Goal: Task Accomplishment & Management: Complete application form

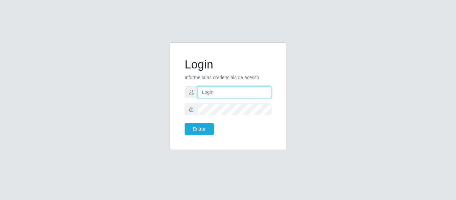
click at [214, 90] on input "text" at bounding box center [234, 92] width 74 height 12
type input "[EMAIL_ADDRESS][DOMAIN_NAME]"
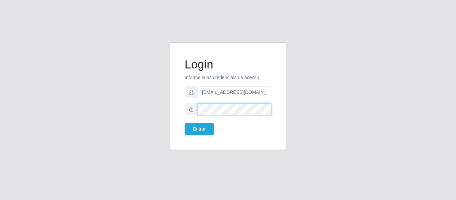
click at [184, 123] on button "Entrar" at bounding box center [198, 129] width 29 height 12
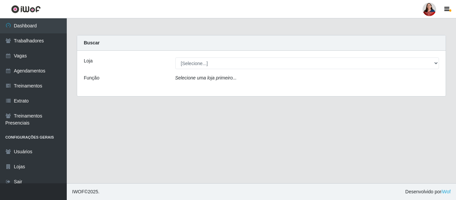
drag, startPoint x: 334, startPoint y: 3, endPoint x: 276, endPoint y: 131, distance: 140.2
click at [276, 131] on main "Carregando... Buscar Loja [Selecione...] Hiper [GEOGRAPHIC_DATA] - [GEOGRAPHIC_…" at bounding box center [261, 100] width 389 height 165
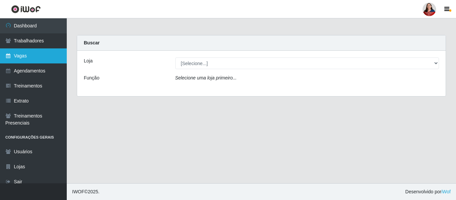
click at [28, 52] on link "Vagas" at bounding box center [33, 55] width 67 height 15
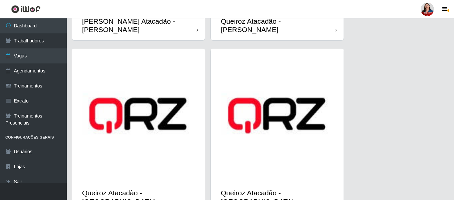
scroll to position [867, 0]
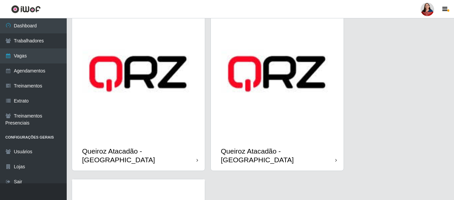
click at [167, 92] on img at bounding box center [138, 73] width 133 height 133
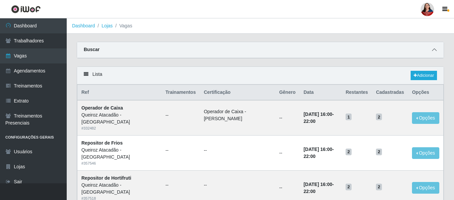
click at [436, 50] on icon at bounding box center [434, 49] width 5 height 5
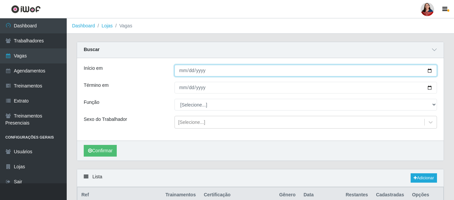
click at [430, 70] on input "Início em" at bounding box center [305, 71] width 262 height 12
type input "2025-10-18"
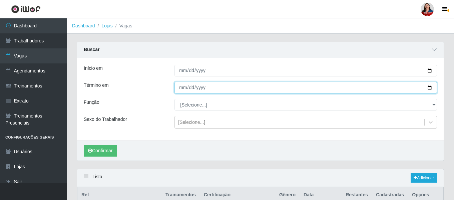
click at [431, 88] on input "Término em" at bounding box center [305, 88] width 262 height 12
type input "2025-10-18"
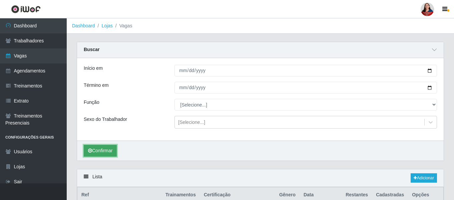
click at [96, 151] on button "Confirmar" at bounding box center [100, 151] width 33 height 12
click at [105, 25] on link "Lojas" at bounding box center [106, 25] width 11 height 5
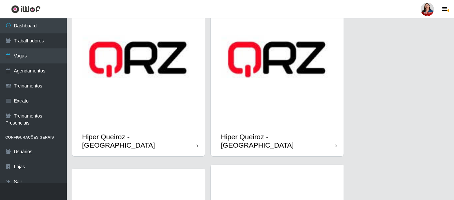
scroll to position [200, 0]
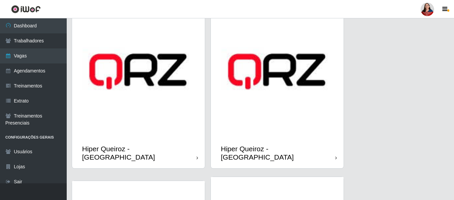
click at [247, 100] on img at bounding box center [277, 71] width 133 height 133
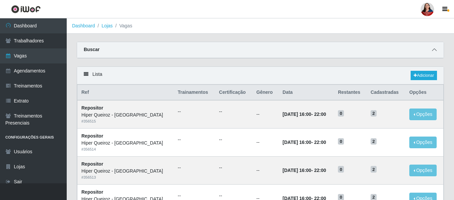
click at [435, 50] on icon at bounding box center [434, 49] width 5 height 5
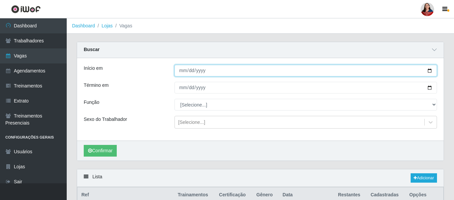
click at [428, 71] on input "Início em" at bounding box center [305, 71] width 262 height 12
type input "[DATE]"
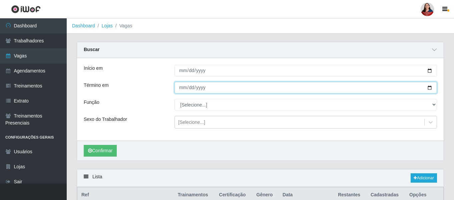
click at [430, 88] on input "Término em" at bounding box center [305, 88] width 262 height 12
type input "[DATE]"
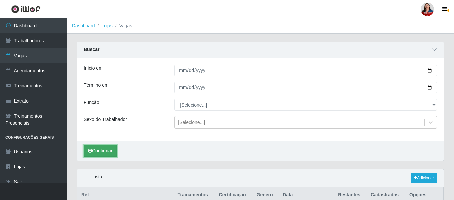
click at [99, 151] on button "Confirmar" at bounding box center [100, 151] width 33 height 12
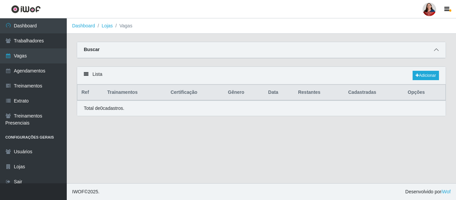
click at [437, 50] on icon at bounding box center [436, 49] width 5 height 5
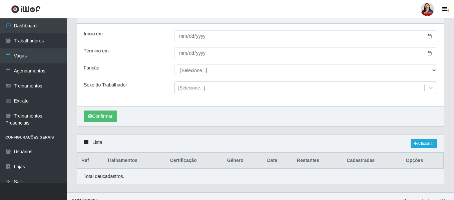
scroll to position [44, 0]
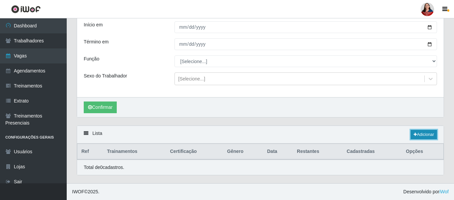
click at [427, 132] on link "Adicionar" at bounding box center [424, 134] width 26 height 9
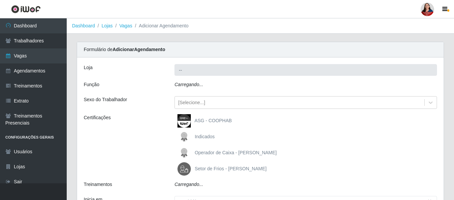
type input "Hiper Queiroz - [GEOGRAPHIC_DATA]"
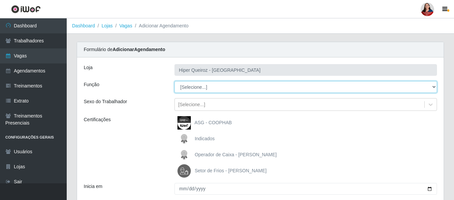
click at [436, 87] on select "[Selecione...] ASG ASG + ASG ++ Embalador Embalador + Embalador ++ Operador de …" at bounding box center [305, 87] width 262 height 12
select select "72"
click at [174, 81] on select "[Selecione...] ASG ASG + ASG ++ Embalador Embalador + Embalador ++ Operador de …" at bounding box center [305, 87] width 262 height 12
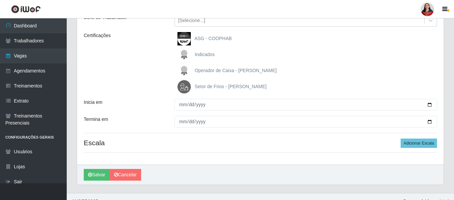
scroll to position [94, 0]
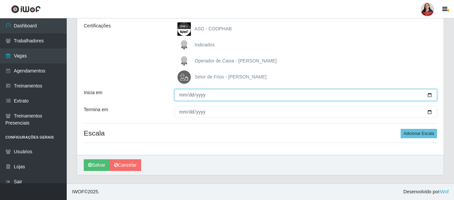
click at [431, 97] on input "Inicia em" at bounding box center [305, 95] width 262 height 12
type input "2025-10-18"
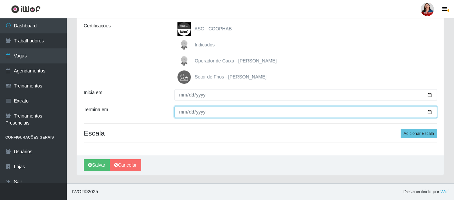
click at [431, 112] on input "Termina em" at bounding box center [305, 112] width 262 height 12
type input "[DATE]"
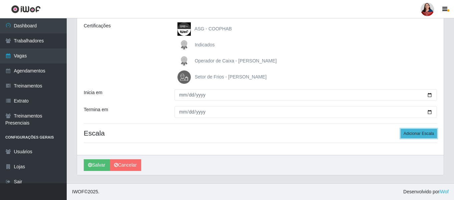
click at [416, 134] on button "Adicionar Escala" at bounding box center [419, 133] width 36 height 9
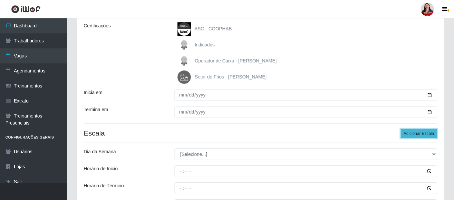
click at [418, 133] on button "Adicionar Escala" at bounding box center [419, 133] width 36 height 9
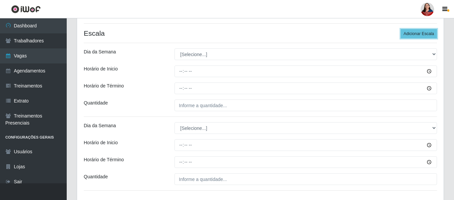
scroll to position [194, 0]
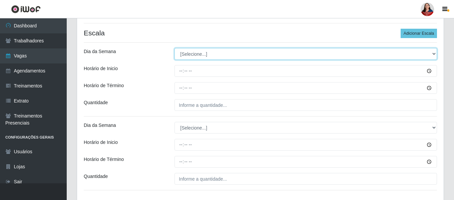
click at [435, 54] on select "[Selecione...] Segunda Terça Quarta Quinta Sexta Sábado Domingo" at bounding box center [305, 54] width 262 height 12
select select "6"
click at [174, 48] on select "[Selecione...] Segunda Terça Quarta Quinta Sexta Sábado Domingo" at bounding box center [305, 54] width 262 height 12
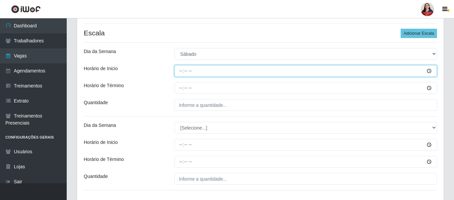
click at [429, 71] on input "Horário de Inicio" at bounding box center [305, 71] width 262 height 12
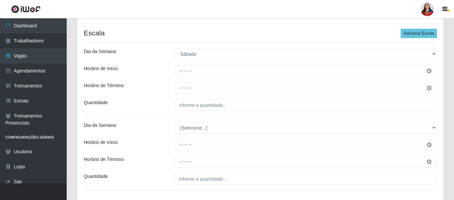
click at [343, 79] on div "Loja Hiper Queiroz - Nova Betânia Função [Selecione...] ASG ASG + ASG ++ Embala…" at bounding box center [260, 33] width 367 height 339
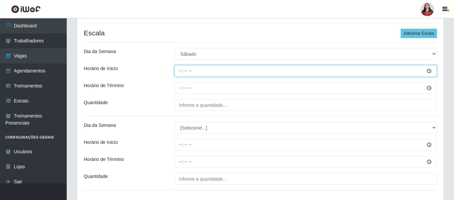
click at [180, 72] on input "Horário de Inicio" at bounding box center [305, 71] width 262 height 12
type input "11:00"
click at [182, 73] on input "Horário de Inicio" at bounding box center [305, 71] width 262 height 12
type input "10:00"
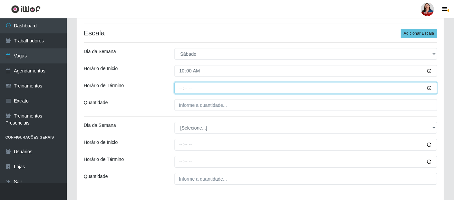
type input "16:00"
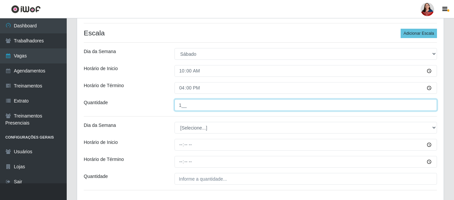
type input "1__"
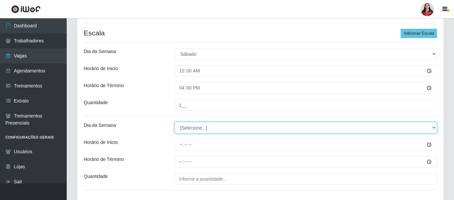
click at [434, 130] on select "[Selecione...] Segunda Terça Quarta Quinta Sexta Sábado Domingo" at bounding box center [305, 128] width 262 height 12
select select "6"
click at [174, 122] on select "[Selecione...] Segunda Terça Quarta Quinta Sexta Sábado Domingo" at bounding box center [305, 128] width 262 height 12
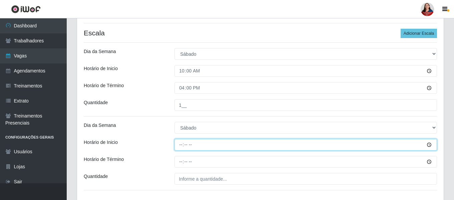
click at [180, 145] on input "Horário de Inicio" at bounding box center [305, 145] width 262 height 12
type input "16:00"
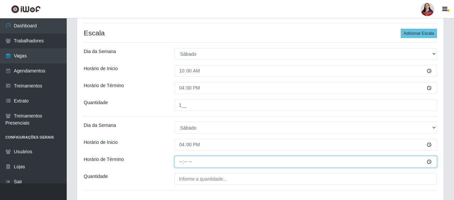
type input "22:00"
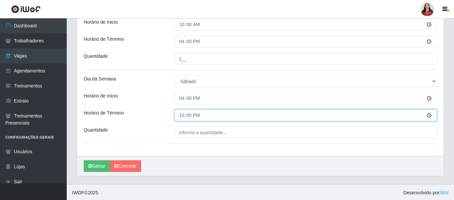
scroll to position [241, 0]
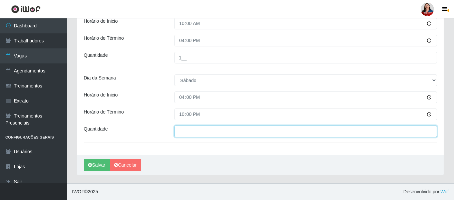
click at [191, 134] on input "___" at bounding box center [305, 131] width 262 height 12
type input "2__"
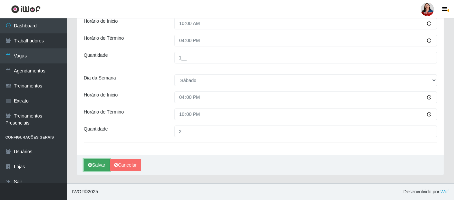
click at [97, 167] on button "Salvar" at bounding box center [97, 165] width 26 height 12
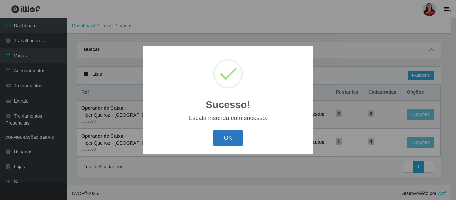
click at [236, 136] on button "OK" at bounding box center [227, 138] width 31 height 16
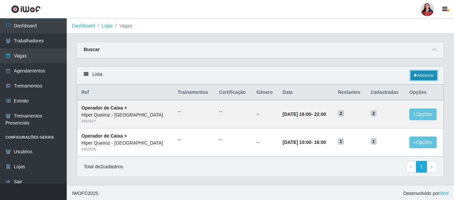
click at [422, 75] on link "Adicionar" at bounding box center [424, 75] width 26 height 9
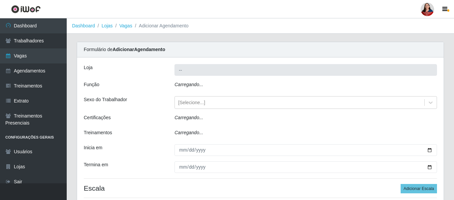
type input "Hiper Queiroz - [GEOGRAPHIC_DATA]"
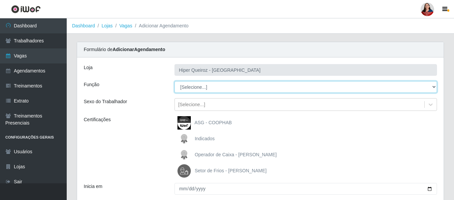
click at [434, 88] on select "[Selecione...] ASG ASG + ASG ++ Embalador Embalador + Embalador ++ Operador de …" at bounding box center [305, 87] width 262 height 12
select select "82"
click at [174, 81] on select "[Selecione...] ASG ASG + ASG ++ Embalador Embalador + Embalador ++ Operador de …" at bounding box center [305, 87] width 262 height 12
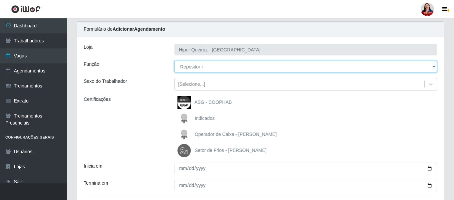
scroll to position [94, 0]
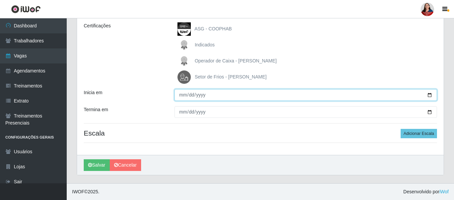
click at [432, 95] on input "Inicia em" at bounding box center [305, 95] width 262 height 12
type input "2025-10-18"
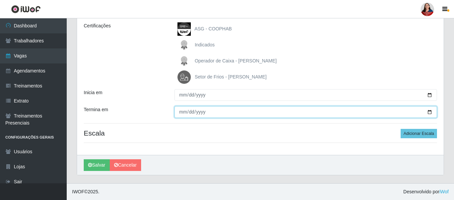
click at [429, 114] on input "Termina em" at bounding box center [305, 112] width 262 height 12
type input "2025-10-18"
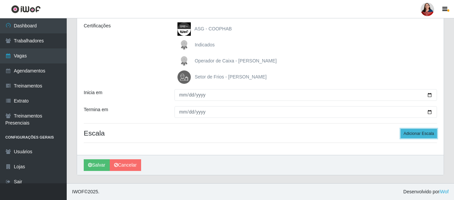
click at [418, 135] on button "Adicionar Escala" at bounding box center [419, 133] width 36 height 9
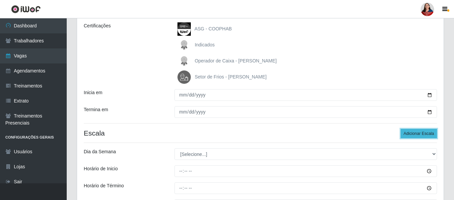
click at [418, 135] on button "Adicionar Escala" at bounding box center [419, 133] width 36 height 9
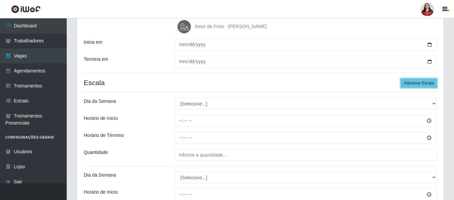
scroll to position [160, 0]
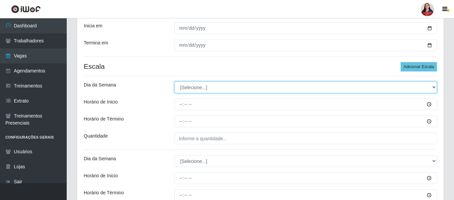
click at [434, 88] on select "[Selecione...] Segunda Terça Quarta Quinta Sexta Sábado Domingo" at bounding box center [305, 87] width 262 height 12
select select "6"
click at [174, 81] on select "[Selecione...] Segunda Terça Quarta Quinta Sexta Sábado Domingo" at bounding box center [305, 87] width 262 height 12
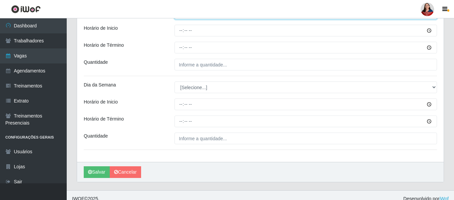
scroll to position [241, 0]
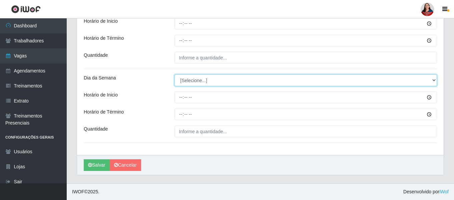
click at [435, 80] on select "[Selecione...] Segunda Terça Quarta Quinta Sexta Sábado Domingo" at bounding box center [305, 80] width 262 height 12
select select "6"
click at [174, 74] on select "[Selecione...] Segunda Terça Quarta Quinta Sexta Sábado Domingo" at bounding box center [305, 80] width 262 height 12
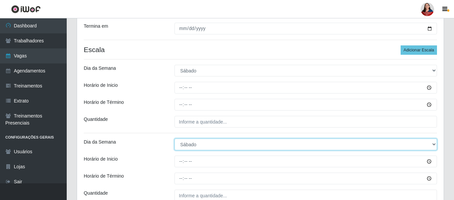
scroll to position [174, 0]
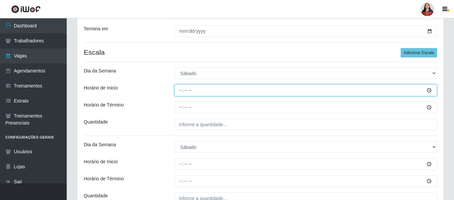
click at [182, 88] on input "Horário de Inicio" at bounding box center [305, 90] width 262 height 12
type input "09:00"
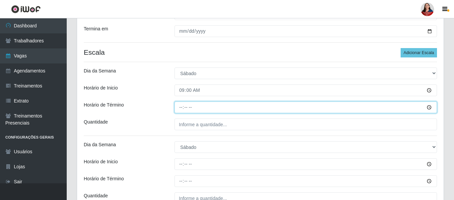
type input "15:00"
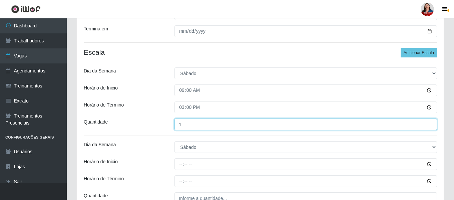
type input "1__"
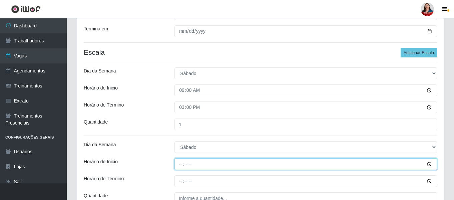
type input "16:00"
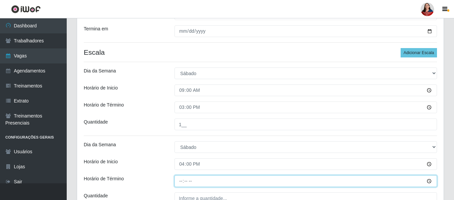
type input "22:00"
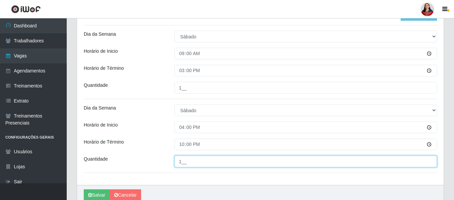
scroll to position [241, 0]
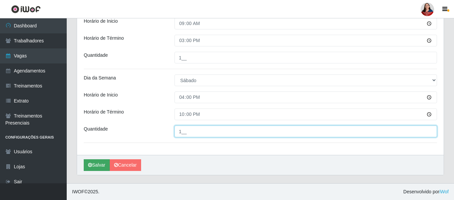
type input "1__"
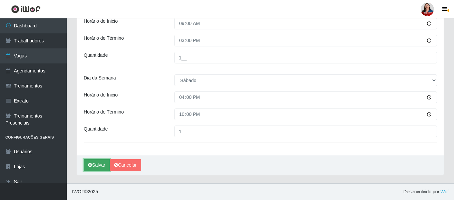
click at [98, 168] on button "Salvar" at bounding box center [97, 165] width 26 height 12
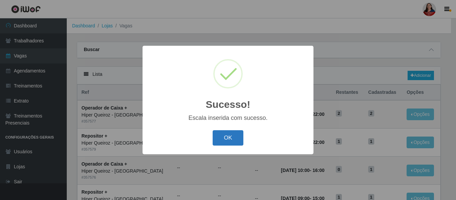
click at [232, 140] on button "OK" at bounding box center [227, 138] width 31 height 16
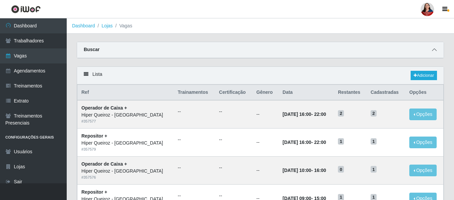
click at [436, 51] on icon at bounding box center [434, 49] width 5 height 5
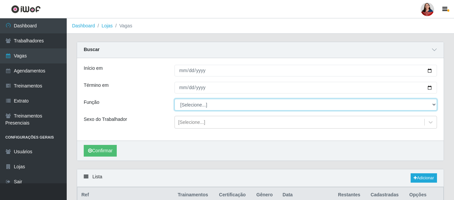
click at [434, 105] on select "[Selecione...] ASG ASG + ASG ++ Embalador Embalador + Embalador ++ Operador de …" at bounding box center [305, 105] width 262 height 12
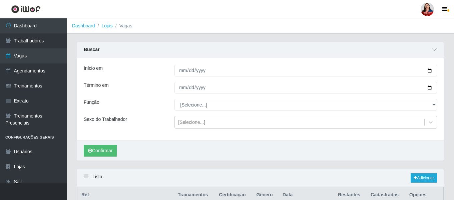
click at [299, 135] on div "Início em 2025-10-18 Término em 2025-10-18 Função [Selecione...] ASG ASG + ASG …" at bounding box center [260, 99] width 367 height 82
click at [421, 178] on link "Adicionar" at bounding box center [424, 177] width 26 height 9
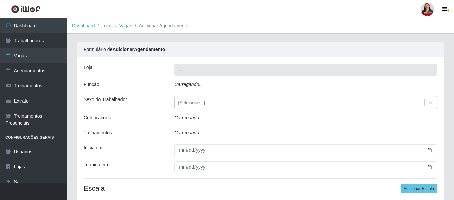
type input "Hiper Queiroz - [GEOGRAPHIC_DATA]"
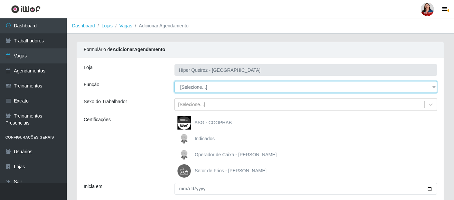
click at [434, 86] on select "[Selecione...] ASG ASG + ASG ++ Embalador Embalador + Embalador ++ Operador de …" at bounding box center [305, 87] width 262 height 12
select select "108"
click at [174, 81] on select "[Selecione...] ASG ASG + ASG ++ Embalador Embalador + Embalador ++ Operador de …" at bounding box center [305, 87] width 262 height 12
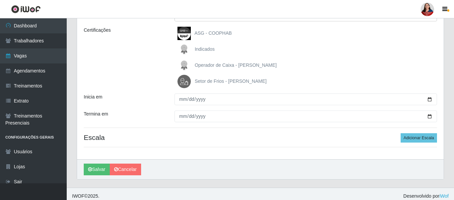
scroll to position [94, 0]
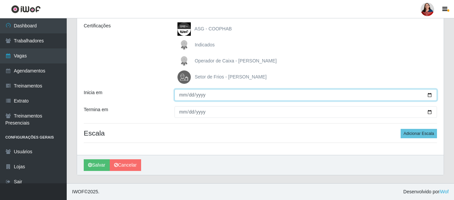
click at [430, 96] on input "Inicia em" at bounding box center [305, 95] width 262 height 12
type input "2025-10-18"
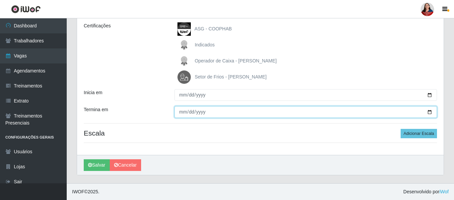
click at [429, 110] on input "Termina em" at bounding box center [305, 112] width 262 height 12
type input "2025-10-18"
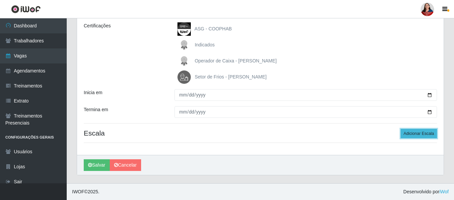
click at [412, 135] on button "Adicionar Escala" at bounding box center [419, 133] width 36 height 9
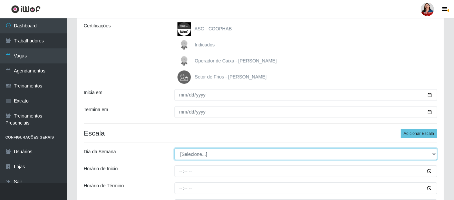
click at [434, 155] on select "[Selecione...] Segunda Terça Quarta Quinta Sexta Sábado Domingo" at bounding box center [305, 154] width 262 height 12
select select "6"
click at [174, 148] on select "[Selecione...] Segunda Terça Quarta Quinta Sexta Sábado Domingo" at bounding box center [305, 154] width 262 height 12
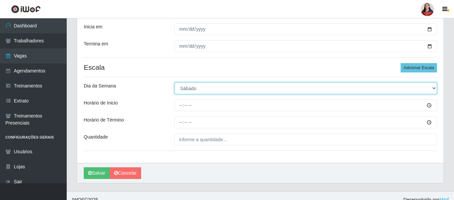
scroll to position [160, 0]
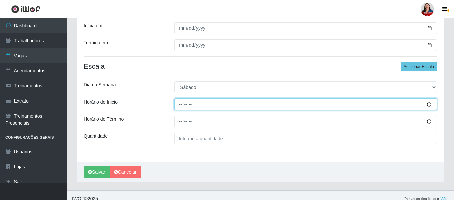
type input "16:00"
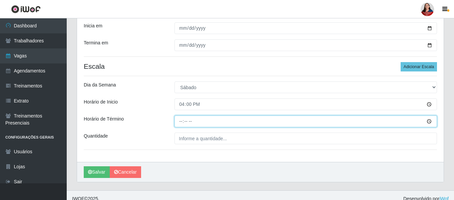
type input "22:00"
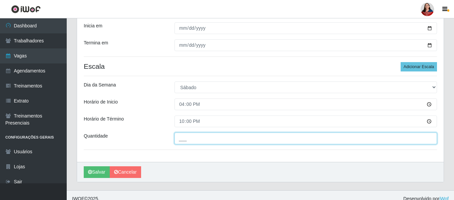
click at [186, 136] on input "___" at bounding box center [305, 138] width 262 height 12
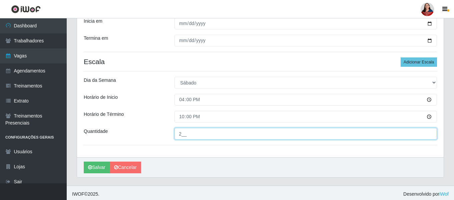
scroll to position [167, 0]
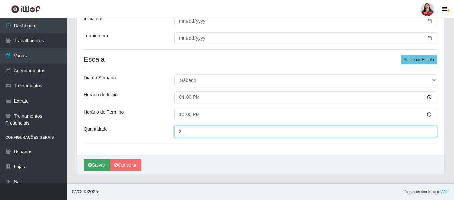
type input "2__"
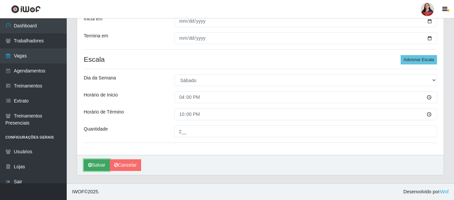
click at [101, 164] on button "Salvar" at bounding box center [97, 165] width 26 height 12
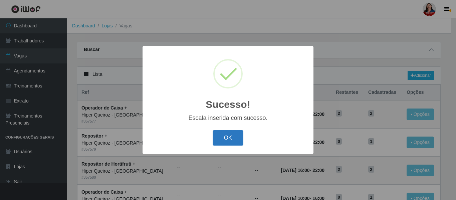
click at [231, 138] on button "OK" at bounding box center [227, 138] width 31 height 16
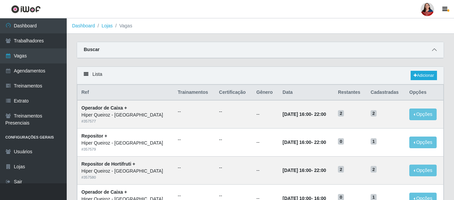
click at [437, 49] on span at bounding box center [434, 50] width 8 height 8
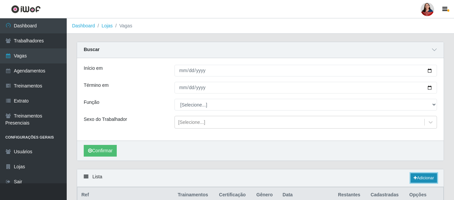
click at [422, 179] on link "Adicionar" at bounding box center [424, 177] width 26 height 9
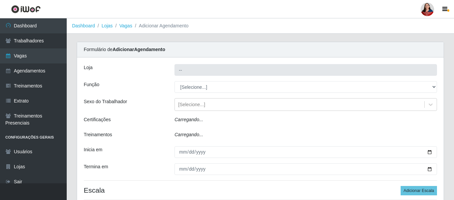
type input "Hiper Queiroz - Nova Betânia"
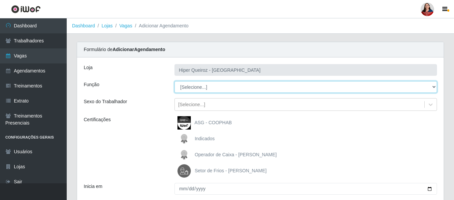
click at [433, 85] on select "[Selecione...] ASG ASG + ASG ++ Embalador Embalador + Embalador ++ Operador de …" at bounding box center [305, 87] width 262 height 12
select select "72"
click at [174, 81] on select "[Selecione...] ASG ASG + ASG ++ Embalador Embalador + Embalador ++ Operador de …" at bounding box center [305, 87] width 262 height 12
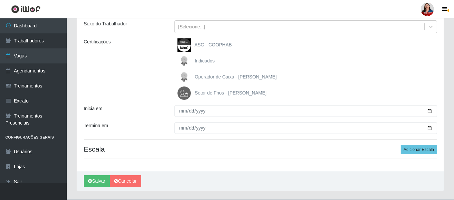
scroll to position [94, 0]
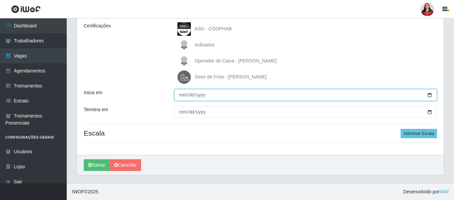
click at [430, 95] on input "Inicia em" at bounding box center [305, 95] width 262 height 12
type input "2025-10-19"
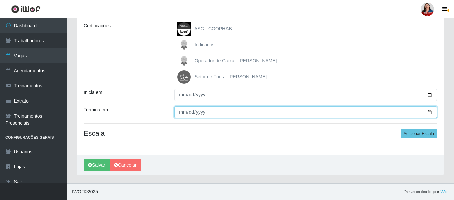
click at [431, 111] on input "Termina em" at bounding box center [305, 112] width 262 height 12
type input "2025-10-19"
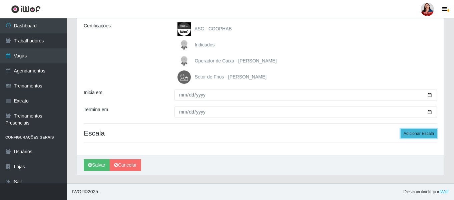
click at [415, 132] on button "Adicionar Escala" at bounding box center [419, 133] width 36 height 9
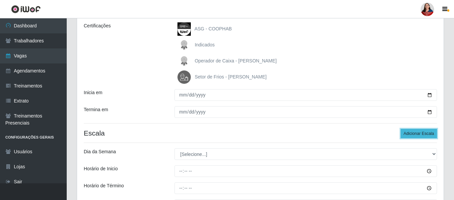
click at [415, 132] on button "Adicionar Escala" at bounding box center [419, 133] width 36 height 9
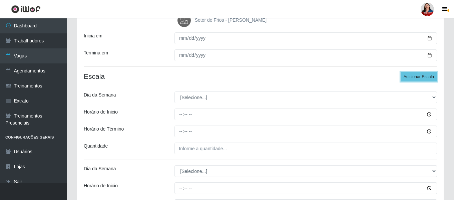
scroll to position [160, 0]
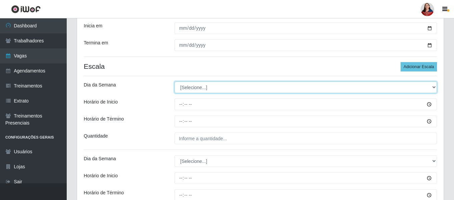
click at [432, 87] on select "[Selecione...] Segunda Terça Quarta Quinta Sexta Sábado Domingo" at bounding box center [305, 87] width 262 height 12
select select "0"
click at [174, 81] on select "[Selecione...] Segunda Terça Quarta Quinta Sexta Sábado Domingo" at bounding box center [305, 87] width 262 height 12
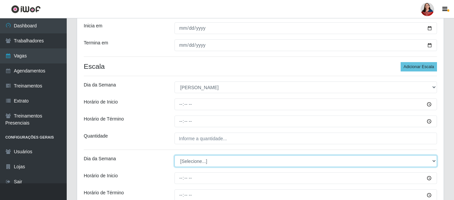
click at [436, 161] on select "[Selecione...] Segunda Terça Quarta Quinta Sexta Sábado Domingo" at bounding box center [305, 161] width 262 height 12
select select "0"
click at [174, 155] on select "[Selecione...] Segunda Terça Quarta Quinta Sexta Sábado Domingo" at bounding box center [305, 161] width 262 height 12
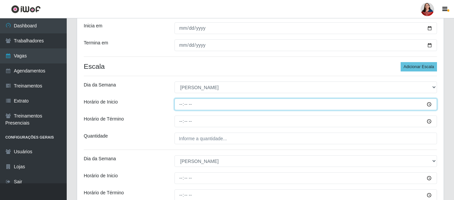
drag, startPoint x: 181, startPoint y: 103, endPoint x: 182, endPoint y: 106, distance: 3.5
click at [181, 104] on input "Horário de Inicio" at bounding box center [305, 104] width 262 height 12
type input "10:00"
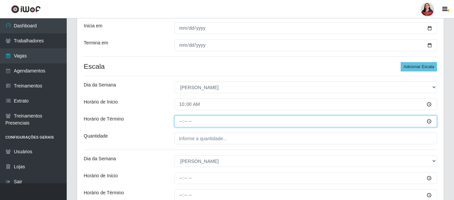
type input "14:00"
drag, startPoint x: 182, startPoint y: 119, endPoint x: 184, endPoint y: 123, distance: 4.2
click at [183, 121] on input "Horário de Término" at bounding box center [305, 121] width 262 height 12
type input "16:00"
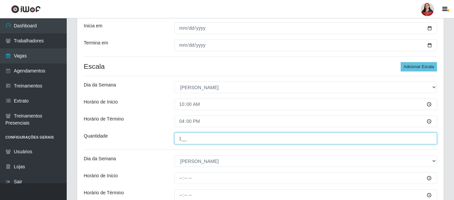
type input "1__"
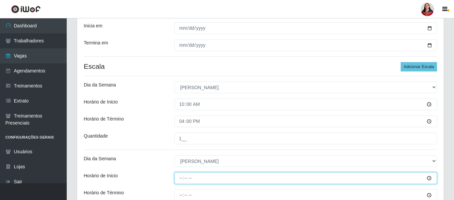
type input "14:00"
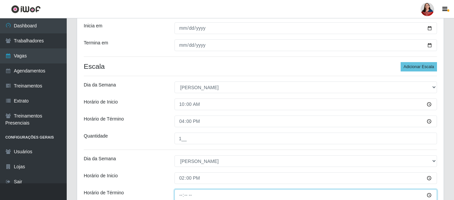
scroll to position [161, 0]
type input "20:00"
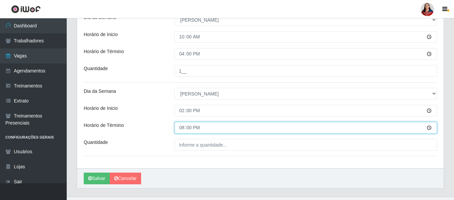
scroll to position [228, 0]
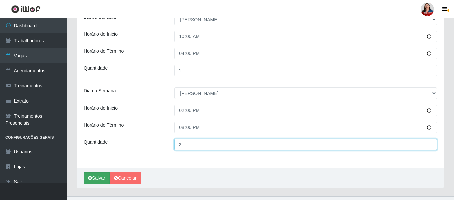
type input "2__"
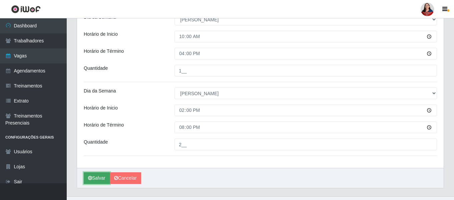
drag, startPoint x: 97, startPoint y: 178, endPoint x: 98, endPoint y: 182, distance: 3.5
click at [98, 182] on button "Salvar" at bounding box center [97, 178] width 26 height 12
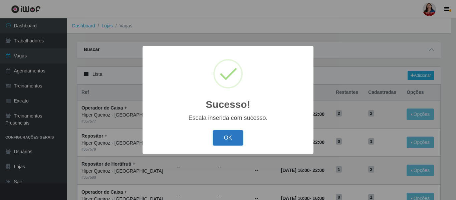
click at [228, 138] on button "OK" at bounding box center [227, 138] width 31 height 16
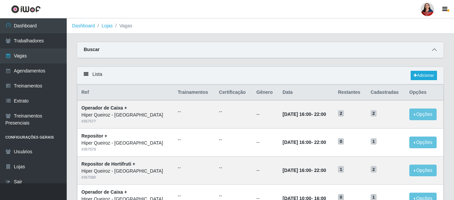
click at [434, 49] on icon at bounding box center [434, 49] width 5 height 5
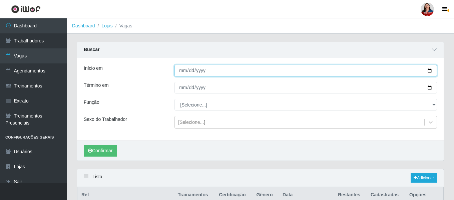
click at [430, 70] on input "2025-10-18" at bounding box center [305, 71] width 262 height 12
type input "2025-10-19"
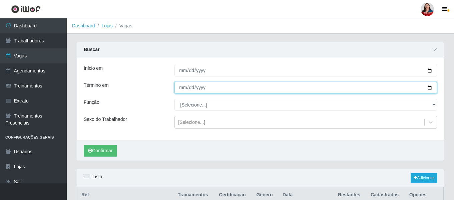
drag, startPoint x: 431, startPoint y: 87, endPoint x: 422, endPoint y: 88, distance: 9.4
click at [431, 87] on input "2025-10-18" at bounding box center [305, 88] width 262 height 12
type input "2025-10-19"
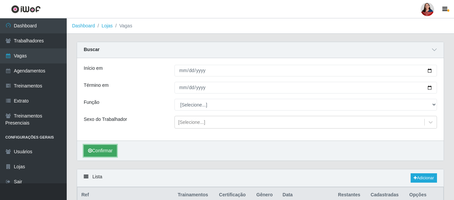
click at [96, 151] on button "Confirmar" at bounding box center [100, 151] width 33 height 12
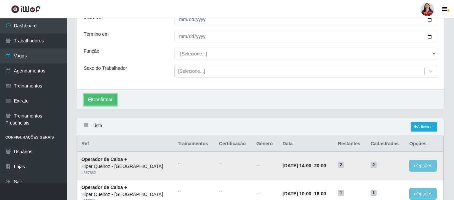
scroll to position [33, 0]
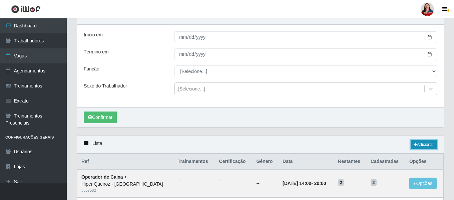
click at [427, 145] on link "Adicionar" at bounding box center [424, 144] width 26 height 9
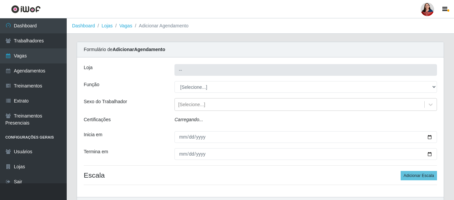
type input "Hiper Queiroz - Nova Betânia"
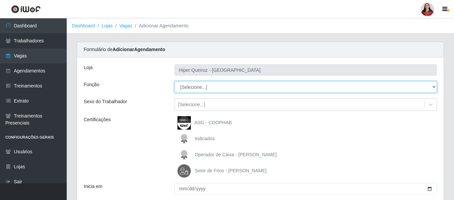
click at [432, 89] on select "[Selecione...] ASG ASG + ASG ++ Embalador Embalador + Embalador ++ Operador de …" at bounding box center [305, 87] width 262 height 12
select select "82"
click at [174, 81] on select "[Selecione...] ASG ASG + ASG ++ Embalador Embalador + Embalador ++ Operador de …" at bounding box center [305, 87] width 262 height 12
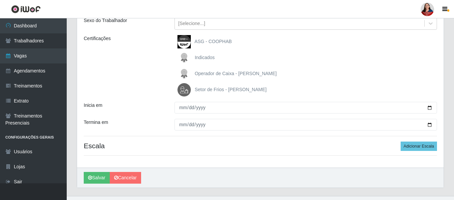
scroll to position [94, 0]
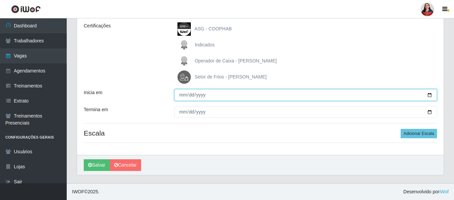
click at [431, 95] on input "Inicia em" at bounding box center [305, 95] width 262 height 12
type input "2025-10-19"
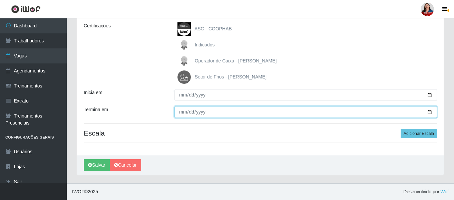
click at [432, 112] on input "Termina em" at bounding box center [305, 112] width 262 height 12
type input "2025-10-19"
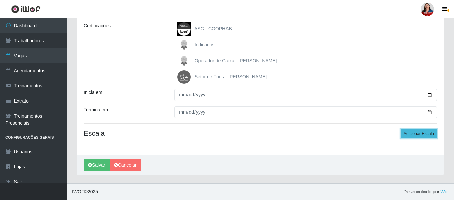
click at [417, 134] on button "Adicionar Escala" at bounding box center [419, 133] width 36 height 9
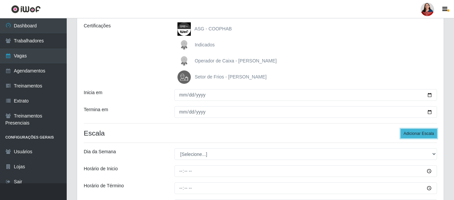
click at [416, 134] on button "Adicionar Escala" at bounding box center [419, 133] width 36 height 9
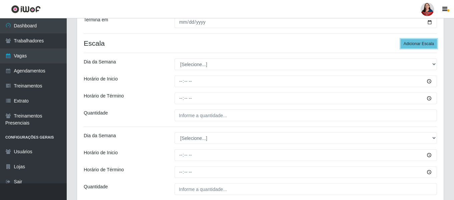
scroll to position [194, 0]
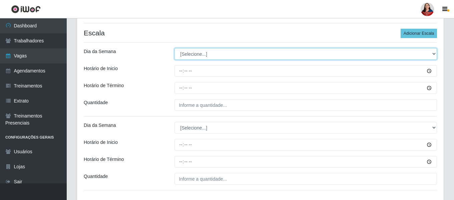
click at [435, 57] on select "[Selecione...] Segunda Terça Quarta Quinta Sexta Sábado Domingo" at bounding box center [305, 54] width 262 height 12
select select "0"
click at [174, 48] on select "[Selecione...] Segunda Terça Quarta Quinta Sexta Sábado Domingo" at bounding box center [305, 54] width 262 height 12
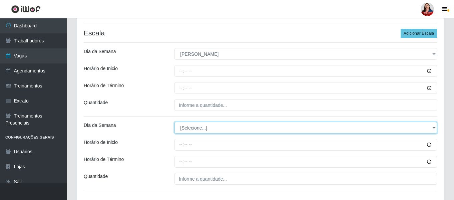
click at [434, 125] on select "[Selecione...] Segunda Terça Quarta Quinta Sexta Sábado Domingo" at bounding box center [305, 128] width 262 height 12
select select "0"
click at [174, 122] on select "[Selecione...] Segunda Terça Quarta Quinta Sexta Sábado Domingo" at bounding box center [305, 128] width 262 height 12
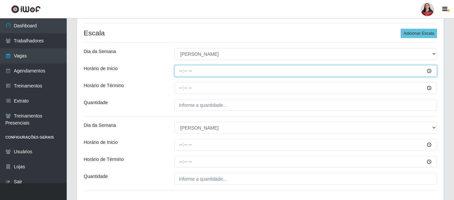
click at [182, 71] on input "Horário de Inicio" at bounding box center [305, 71] width 262 height 12
type input "09:00"
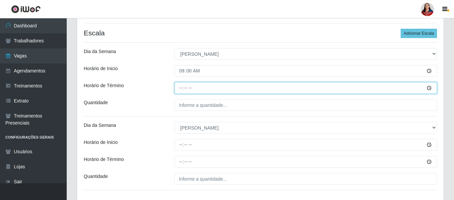
type input "15:00"
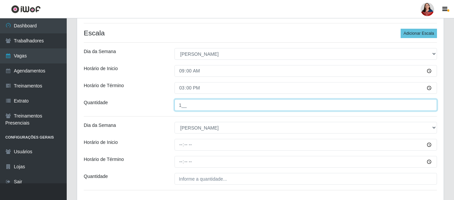
type input "1__"
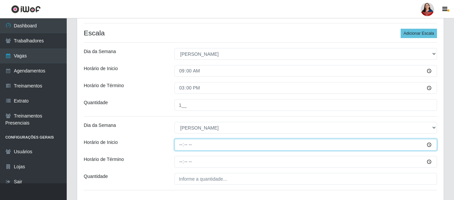
type input "14:00"
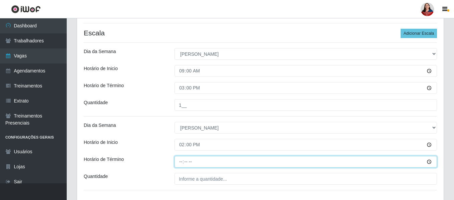
type input "20:00"
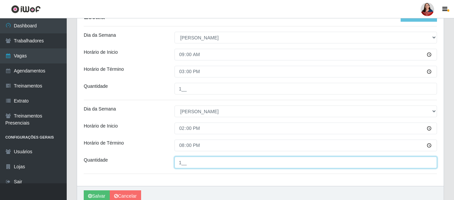
scroll to position [241, 0]
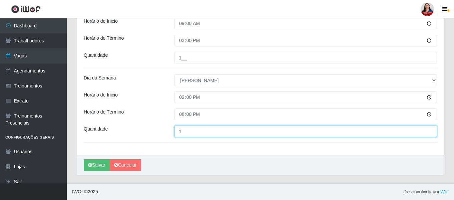
type input "1__"
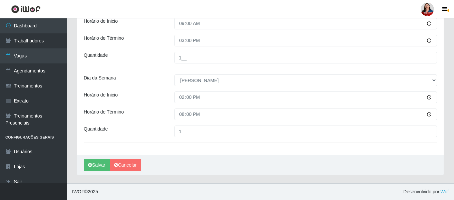
click at [106, 159] on div "Salvar Cancelar" at bounding box center [260, 165] width 367 height 20
click at [96, 164] on button "Salvar" at bounding box center [97, 165] width 26 height 12
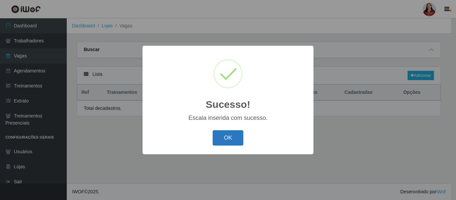
click at [227, 141] on button "OK" at bounding box center [227, 138] width 31 height 16
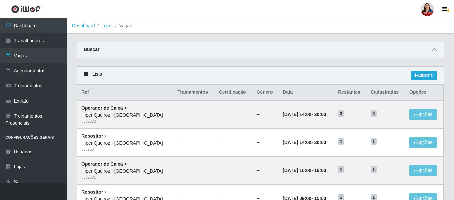
click at [435, 54] on div "Buscar" at bounding box center [260, 50] width 367 height 16
click at [434, 51] on icon at bounding box center [434, 49] width 5 height 5
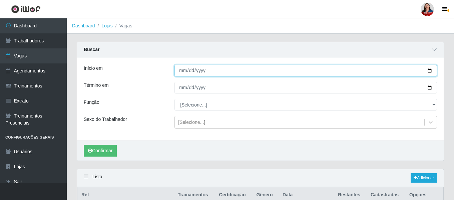
click at [430, 70] on input "2025-10-19" at bounding box center [305, 71] width 262 height 12
type input "2025-10-20"
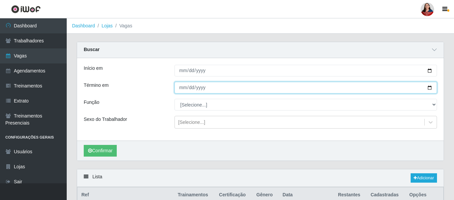
click at [430, 88] on input "2025-10-19" at bounding box center [305, 88] width 262 height 12
type input "2025-10-20"
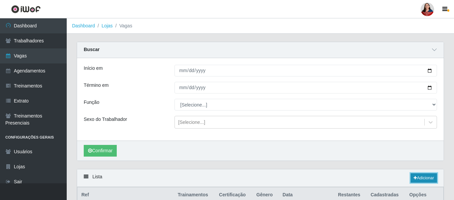
click at [428, 179] on link "Adicionar" at bounding box center [424, 177] width 26 height 9
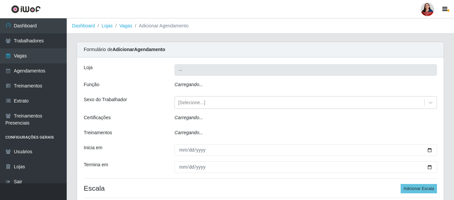
type input "Hiper Queiroz - Nova Betânia"
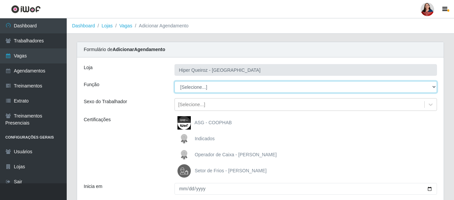
click at [434, 88] on select "[Selecione...] ASG ASG + ASG ++ Embalador Embalador + Embalador ++ Operador de …" at bounding box center [305, 87] width 262 height 12
select select "22"
click at [174, 81] on select "[Selecione...] ASG ASG + ASG ++ Embalador Embalador + Embalador ++ Operador de …" at bounding box center [305, 87] width 262 height 12
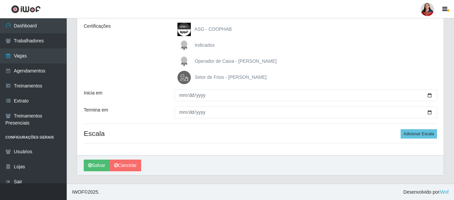
scroll to position [94, 0]
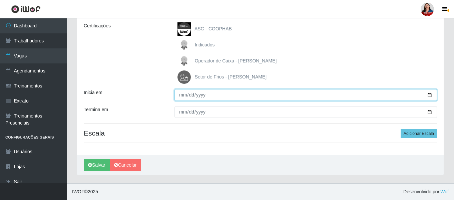
click at [432, 95] on input "Inicia em" at bounding box center [305, 95] width 262 height 12
type input "2025-10-20"
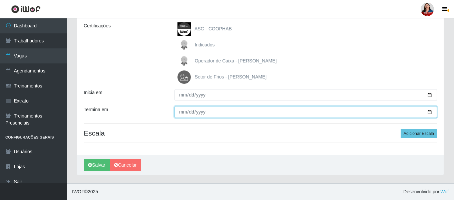
drag, startPoint x: 428, startPoint y: 113, endPoint x: 416, endPoint y: 114, distance: 12.0
click at [426, 113] on input "Termina em" at bounding box center [305, 112] width 262 height 12
drag, startPoint x: 430, startPoint y: 110, endPoint x: 370, endPoint y: 113, distance: 60.1
click at [427, 111] on input "Termina em" at bounding box center [305, 112] width 262 height 12
type input "2025-10-20"
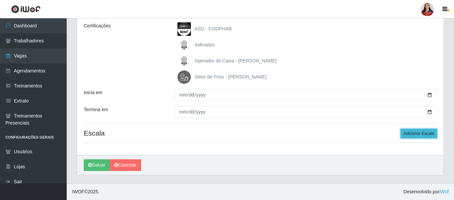
click at [420, 132] on button "Adicionar Escala" at bounding box center [419, 133] width 36 height 9
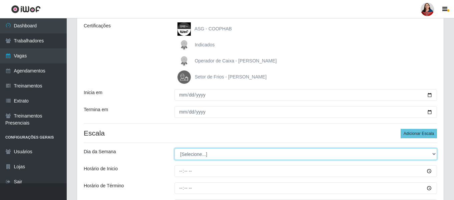
click at [433, 157] on select "[Selecione...] Segunda Terça Quarta Quinta Sexta Sábado Domingo" at bounding box center [305, 154] width 262 height 12
select select "1"
click at [174, 148] on select "[Selecione...] Segunda Terça Quarta Quinta Sexta Sábado Domingo" at bounding box center [305, 154] width 262 height 12
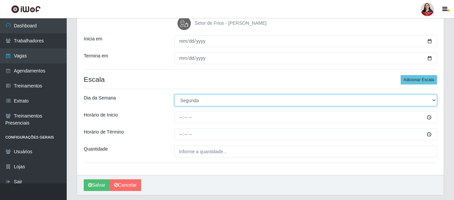
scroll to position [160, 0]
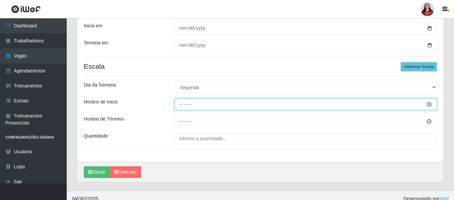
click at [181, 104] on input "Horário de Inicio" at bounding box center [305, 104] width 262 height 12
type input "12:00"
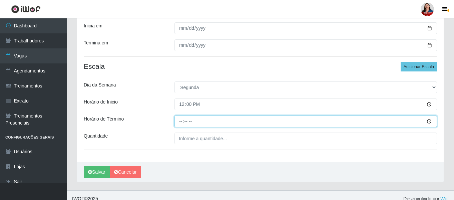
type input "16:00"
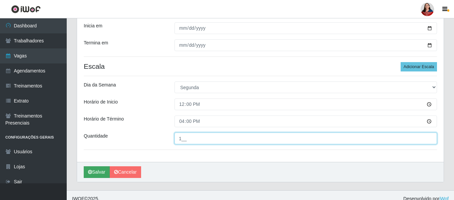
type input "1__"
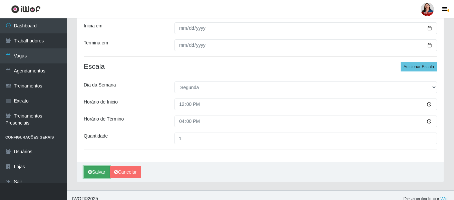
click at [97, 172] on button "Salvar" at bounding box center [97, 172] width 26 height 12
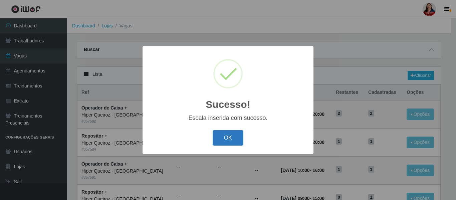
click at [225, 140] on button "OK" at bounding box center [227, 138] width 31 height 16
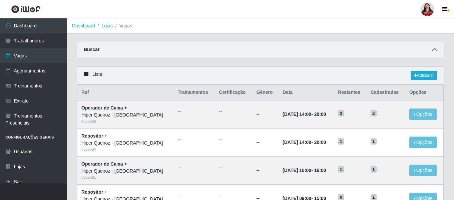
click at [434, 50] on icon at bounding box center [434, 49] width 5 height 5
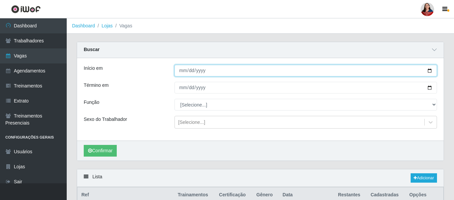
click at [430, 71] on input "2025-10-19" at bounding box center [305, 71] width 262 height 12
type input "2025-10-20"
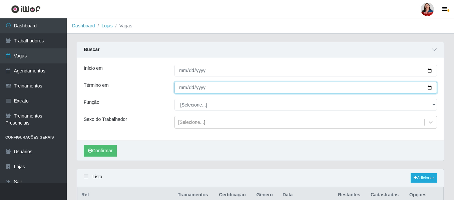
click at [428, 88] on input "2025-10-19" at bounding box center [305, 88] width 262 height 12
type input "2025-10-20"
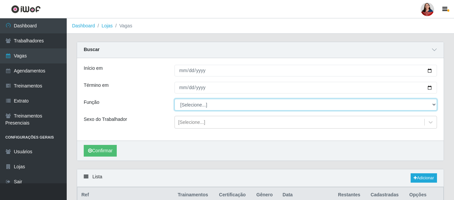
click at [434, 104] on select "[Selecione...] ASG ASG + ASG ++ Embalador Embalador + Embalador ++ Operador de …" at bounding box center [305, 105] width 262 height 12
select select "24"
click at [174, 99] on select "[Selecione...] ASG ASG + ASG ++ Embalador Embalador + Embalador ++ Operador de …" at bounding box center [305, 105] width 262 height 12
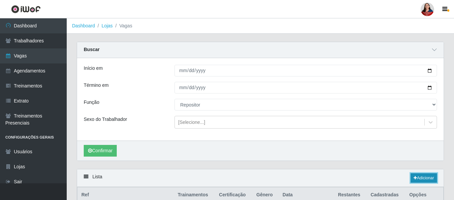
click at [427, 177] on link "Adicionar" at bounding box center [424, 177] width 26 height 9
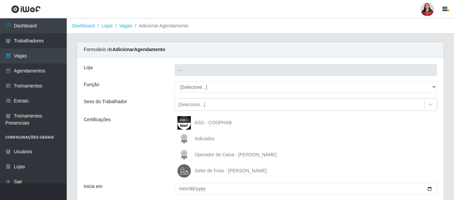
type input "Hiper Queiroz - Nova Betânia"
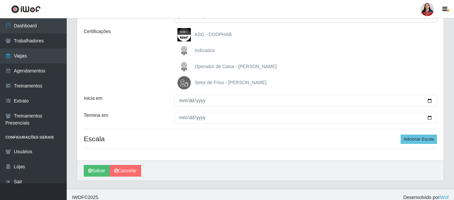
scroll to position [94, 0]
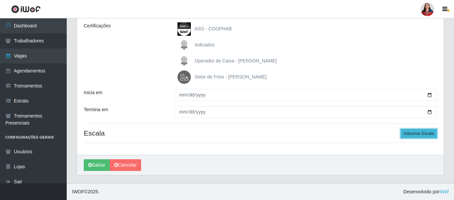
click at [420, 135] on button "Adicionar Escala" at bounding box center [419, 133] width 36 height 9
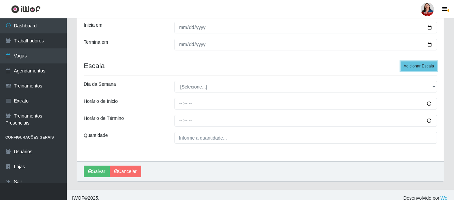
scroll to position [167, 0]
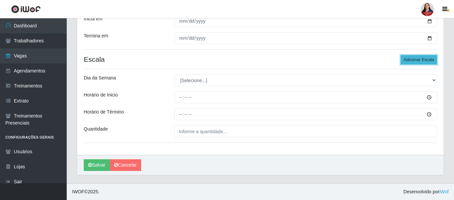
click at [415, 61] on button "Adicionar Escala" at bounding box center [419, 59] width 36 height 9
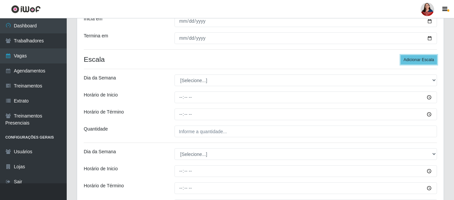
scroll to position [201, 0]
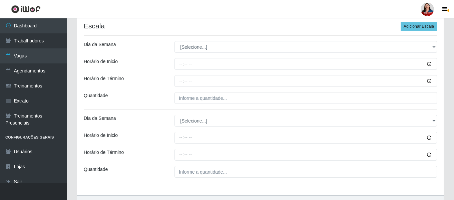
click at [438, 49] on div "[Selecione...] Segunda Terça Quarta Quinta Sexta Sábado Domingo" at bounding box center [305, 47] width 272 height 12
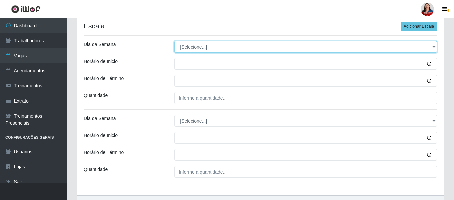
click at [435, 47] on select "[Selecione...] Segunda Terça Quarta Quinta Sexta Sábado Domingo" at bounding box center [305, 47] width 262 height 12
select select "1"
click at [174, 41] on select "[Selecione...] Segunda Terça Quarta Quinta Sexta Sábado Domingo" at bounding box center [305, 47] width 262 height 12
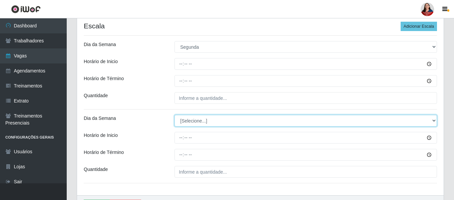
click at [436, 122] on select "[Selecione...] Segunda Terça Quarta Quinta Sexta Sábado Domingo" at bounding box center [305, 121] width 262 height 12
select select "1"
click at [174, 115] on select "[Selecione...] Segunda Terça Quarta Quinta Sexta Sábado Domingo" at bounding box center [305, 121] width 262 height 12
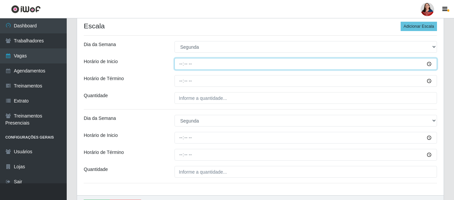
click at [182, 61] on input "Horário de Inicio" at bounding box center [305, 64] width 262 height 12
type input "09:00"
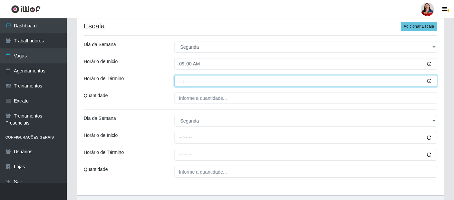
type input "15:00"
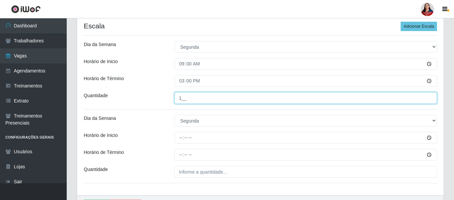
type input "1__"
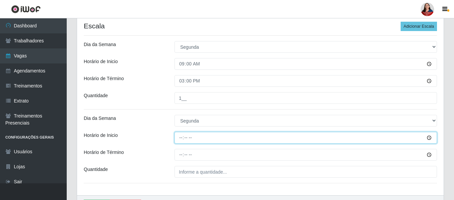
type input "16:00"
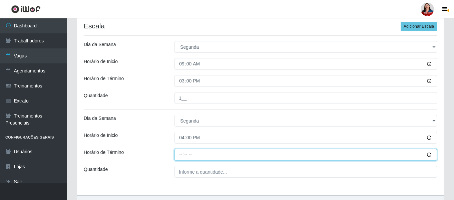
type input "22:00"
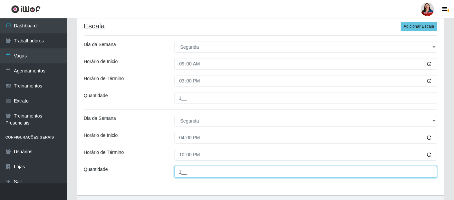
type input "1__"
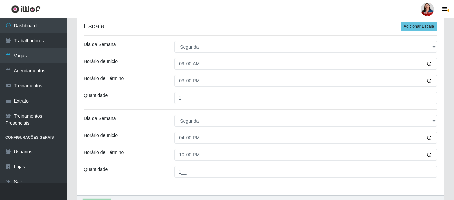
scroll to position [212, 0]
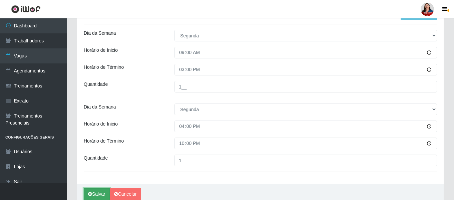
click at [99, 195] on button "Salvar" at bounding box center [97, 194] width 26 height 12
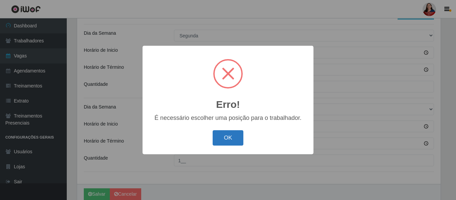
click at [227, 140] on button "OK" at bounding box center [227, 138] width 31 height 16
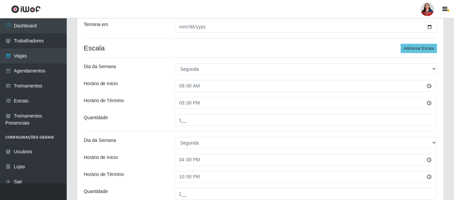
scroll to position [112, 0]
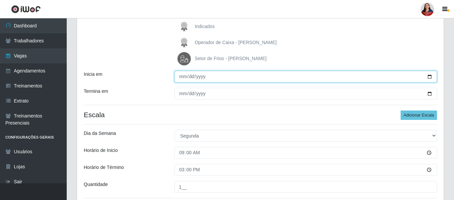
click at [431, 75] on input "Inicia em" at bounding box center [305, 77] width 262 height 12
type input "2025-10-20"
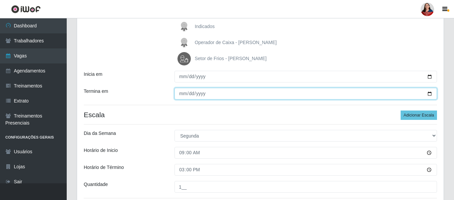
click at [429, 93] on input "Termina em" at bounding box center [305, 94] width 262 height 12
type input "2025-10-20"
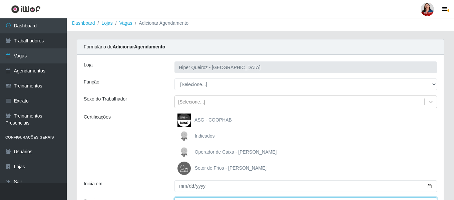
scroll to position [0, 0]
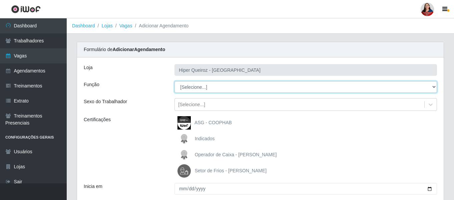
click at [433, 89] on select "[Selecione...] ASG ASG + ASG ++ Embalador Embalador + Embalador ++ Operador de …" at bounding box center [305, 87] width 262 height 12
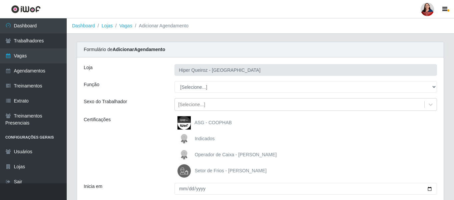
click at [153, 85] on div "Função" at bounding box center [124, 87] width 91 height 12
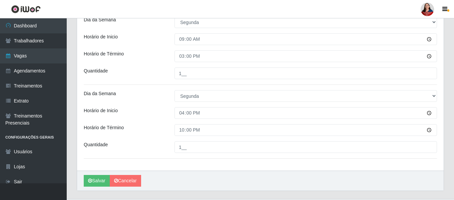
scroll to position [241, 0]
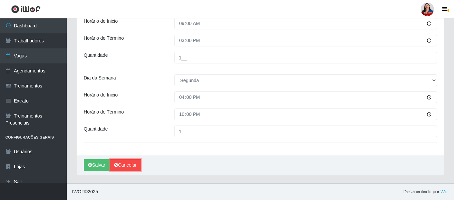
click at [126, 165] on link "Cancelar" at bounding box center [125, 165] width 31 height 12
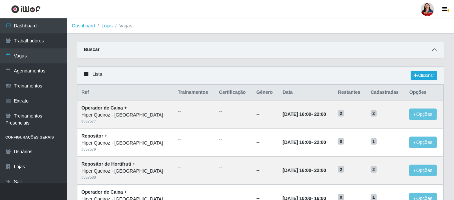
click at [435, 49] on icon at bounding box center [434, 49] width 5 height 5
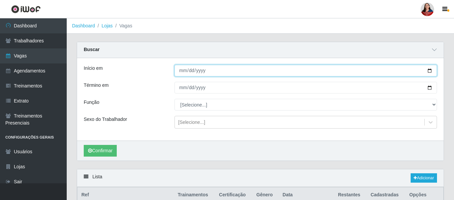
click at [430, 69] on input "[DATE]" at bounding box center [305, 71] width 262 height 12
type input "[DATE]"
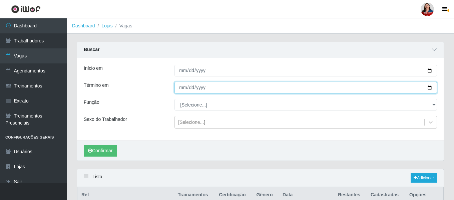
click at [429, 89] on input "2025-10-18" at bounding box center [305, 88] width 262 height 12
type input "2025-10-19"
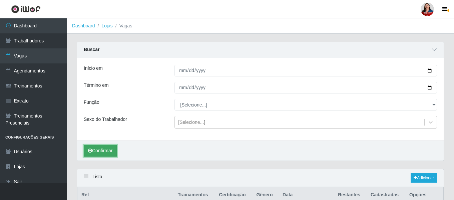
click at [105, 152] on button "Confirmar" at bounding box center [100, 151] width 33 height 12
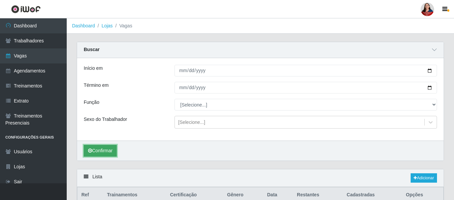
click at [101, 152] on button "Confirmar" at bounding box center [100, 151] width 33 height 12
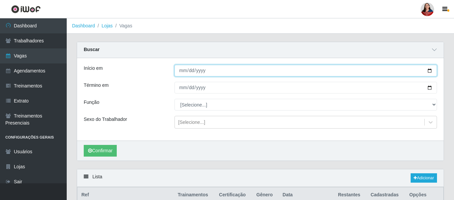
click at [430, 72] on input "[DATE]" at bounding box center [305, 71] width 262 height 12
type input "[DATE]"
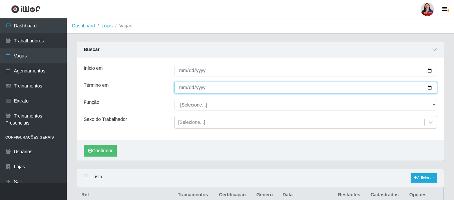
click at [431, 88] on input "[DATE]" at bounding box center [305, 88] width 262 height 12
type input "[DATE]"
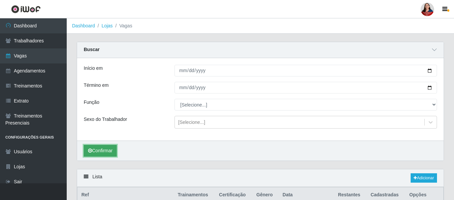
click at [100, 151] on button "Confirmar" at bounding box center [100, 151] width 33 height 12
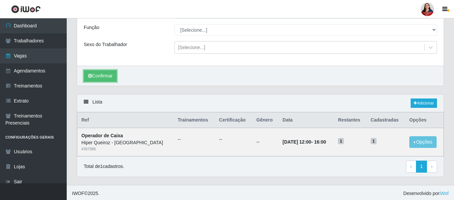
scroll to position [77, 0]
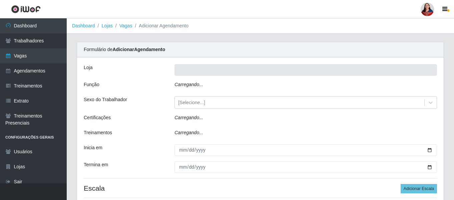
type input "Hiper Queiroz - [GEOGRAPHIC_DATA]"
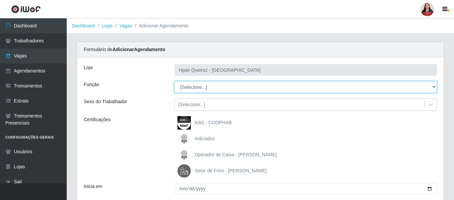
click at [432, 89] on select "[Selecione...] ASG ASG + ASG ++ Embalador Embalador + Embalador ++ Operador de …" at bounding box center [305, 87] width 262 height 12
select select "24"
click at [174, 81] on select "[Selecione...] ASG ASG + ASG ++ Embalador Embalador + Embalador ++ Operador de …" at bounding box center [305, 87] width 262 height 12
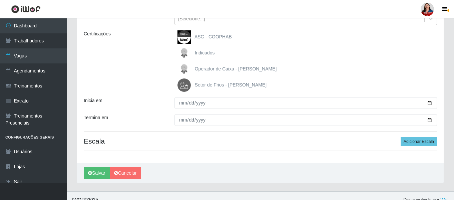
scroll to position [94, 0]
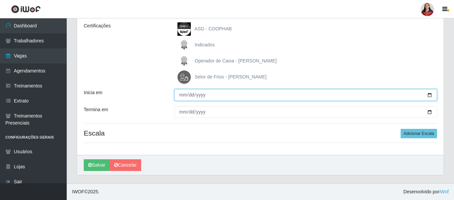
click at [429, 95] on input "Inicia em" at bounding box center [305, 95] width 262 height 12
type input "[DATE]"
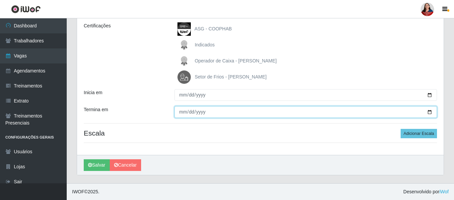
click at [430, 112] on input "Termina em" at bounding box center [305, 112] width 262 height 12
type input "[DATE]"
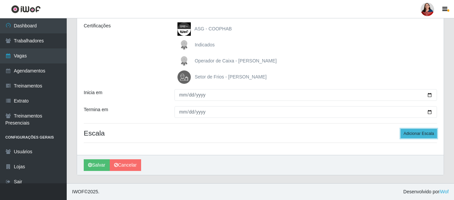
click at [409, 132] on button "Adicionar Escala" at bounding box center [419, 133] width 36 height 9
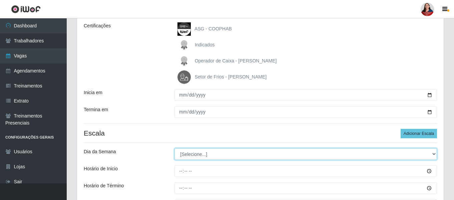
click at [432, 153] on select "[Selecione...] Segunda Terça Quarta Quinta Sexta Sábado Domingo" at bounding box center [305, 154] width 262 height 12
select select "1"
click at [174, 148] on select "[Selecione...] Segunda Terça Quarta Quinta Sexta Sábado Domingo" at bounding box center [305, 154] width 262 height 12
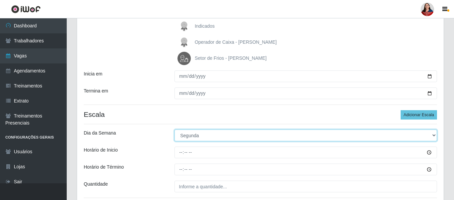
scroll to position [160, 0]
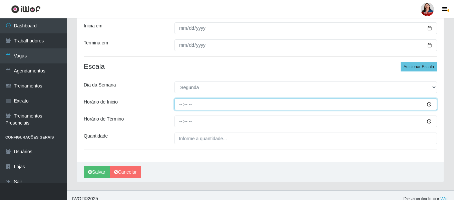
drag, startPoint x: 180, startPoint y: 102, endPoint x: 184, endPoint y: 108, distance: 6.9
click at [181, 103] on input "Horário de Inicio" at bounding box center [305, 104] width 262 height 12
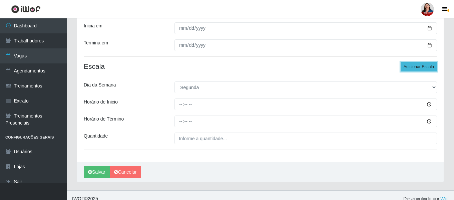
click at [414, 66] on button "Adicionar Escala" at bounding box center [419, 66] width 36 height 9
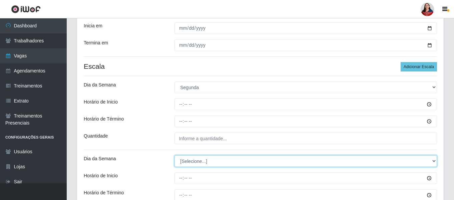
click at [435, 159] on select "[Selecione...] Segunda Terça Quarta Quinta Sexta Sábado Domingo" at bounding box center [305, 161] width 262 height 12
select select "1"
click at [174, 155] on select "[Selecione...] Segunda Terça Quarta Quinta Sexta Sábado Domingo" at bounding box center [305, 161] width 262 height 12
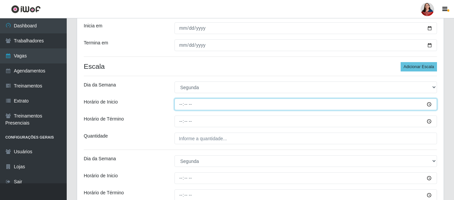
click at [180, 102] on input "Horário de Inicio" at bounding box center [305, 104] width 262 height 12
type input "09:00"
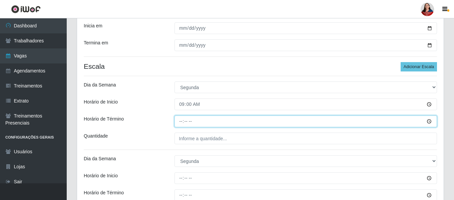
type input "15:00"
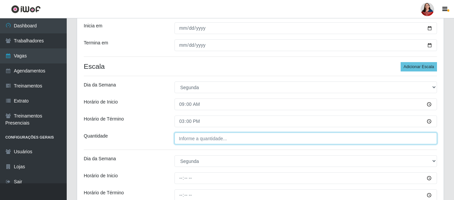
type input "___"
click at [181, 138] on input "___" at bounding box center [305, 138] width 262 height 12
type input "1__"
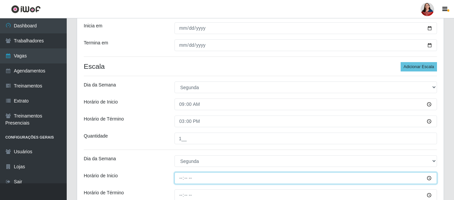
type input "16:00"
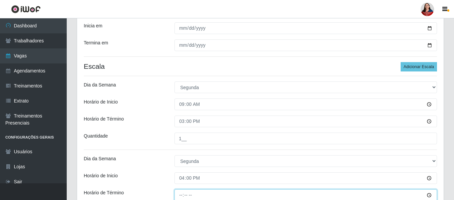
scroll to position [161, 0]
type input "22:00"
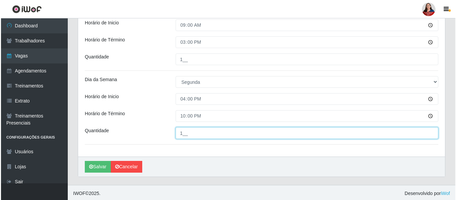
scroll to position [241, 0]
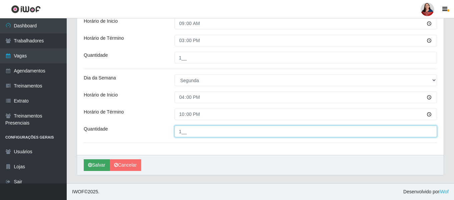
type input "1__"
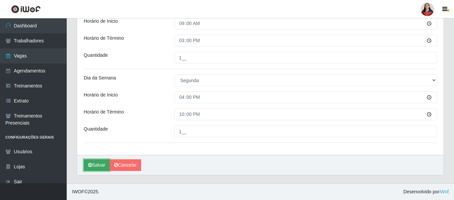
click at [99, 164] on button "Salvar" at bounding box center [97, 165] width 26 height 12
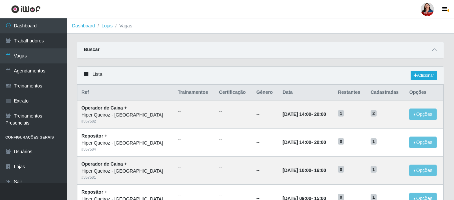
click at [122, 27] on li "Vagas" at bounding box center [123, 25] width 20 height 7
click at [434, 49] on icon at bounding box center [434, 49] width 5 height 5
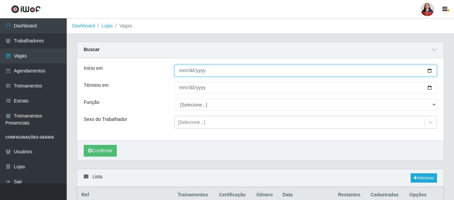
click at [431, 71] on input "[DATE]" at bounding box center [305, 71] width 262 height 12
type input "[DATE]"
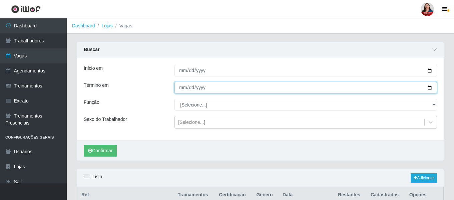
click at [428, 88] on input "[DATE]" at bounding box center [305, 88] width 262 height 12
type input "[DATE]"
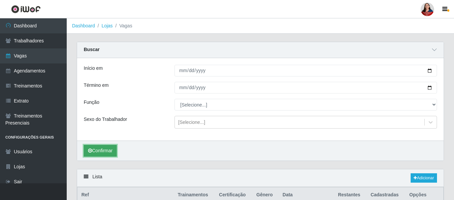
click at [98, 151] on button "Confirmar" at bounding box center [100, 151] width 33 height 12
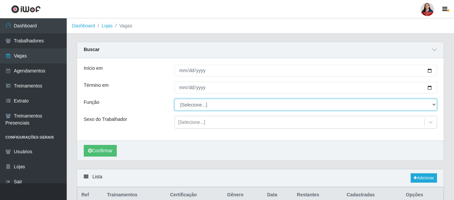
click at [432, 104] on select "[Selecione...] ASG ASG + ASG ++ Embalador Embalador + Embalador ++ Operador de …" at bounding box center [305, 105] width 262 height 12
select select "107"
click at [174, 99] on select "[Selecione...] ASG ASG + ASG ++ Embalador Embalador + Embalador ++ Operador de …" at bounding box center [305, 105] width 262 height 12
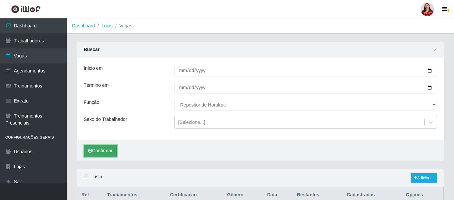
click at [103, 153] on button "Confirmar" at bounding box center [100, 151] width 33 height 12
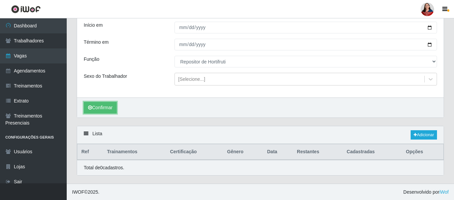
scroll to position [44, 0]
click at [421, 134] on link "Adicionar" at bounding box center [424, 134] width 26 height 9
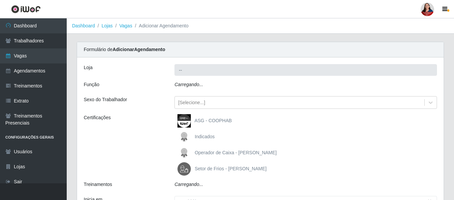
type input "Hiper Queiroz - [GEOGRAPHIC_DATA]"
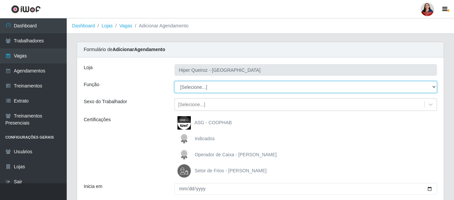
click at [433, 90] on select "[Selecione...] ASG ASG + ASG ++ Embalador Embalador + Embalador ++ Operador de …" at bounding box center [305, 87] width 262 height 12
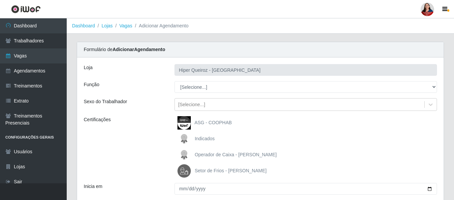
click at [136, 99] on div "Loja Hiper Queiroz - Nova Betânia Função [Selecione...] ASG ASG + ASG ++ Embala…" at bounding box center [260, 152] width 367 height 191
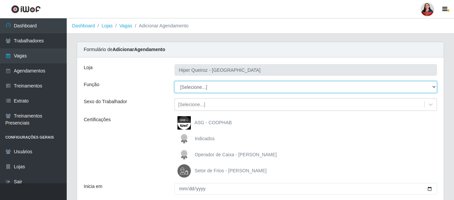
click at [434, 89] on select "[Selecione...] ASG ASG + ASG ++ Embalador Embalador + Embalador ++ Operador de …" at bounding box center [305, 87] width 262 height 12
select select "107"
click at [174, 81] on select "[Selecione...] ASG ASG + ASG ++ Embalador Embalador + Embalador ++ Operador de …" at bounding box center [305, 87] width 262 height 12
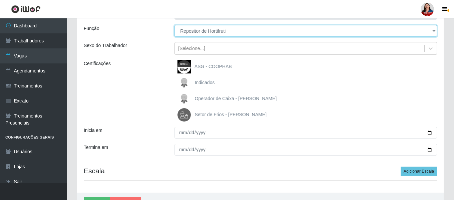
scroll to position [67, 0]
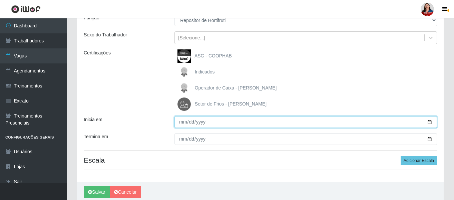
click at [430, 121] on input "Inicia em" at bounding box center [305, 122] width 262 height 12
type input "2025-10-20"
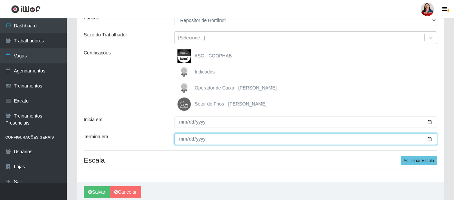
click at [433, 139] on input "Termina em" at bounding box center [305, 139] width 262 height 12
click at [429, 140] on input "Termina em" at bounding box center [305, 139] width 262 height 12
type input "2025-10-20"
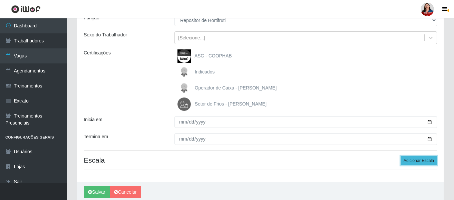
click at [409, 162] on button "Adicionar Escala" at bounding box center [419, 160] width 36 height 9
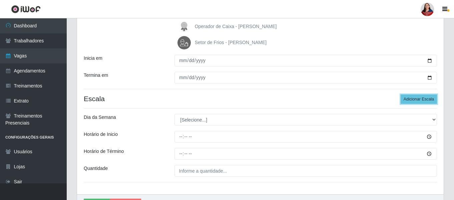
scroll to position [133, 0]
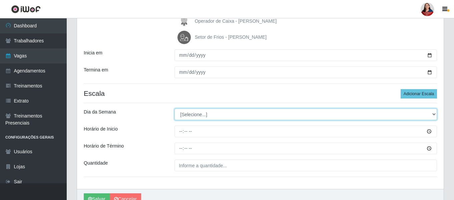
click at [435, 114] on select "[Selecione...] Segunda Terça Quarta Quinta Sexta Sábado Domingo" at bounding box center [305, 114] width 262 height 12
select select "1"
click at [174, 108] on select "[Selecione...] Segunda Terça Quarta Quinta Sexta Sábado Domingo" at bounding box center [305, 114] width 262 height 12
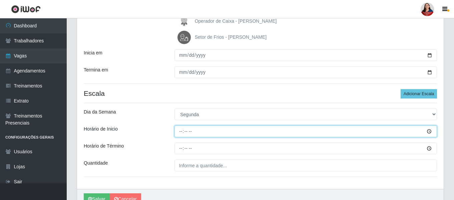
type input "16:00"
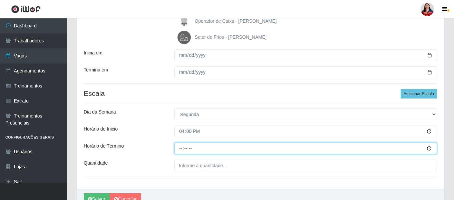
type input "22:00"
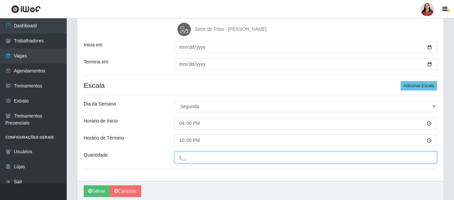
scroll to position [167, 0]
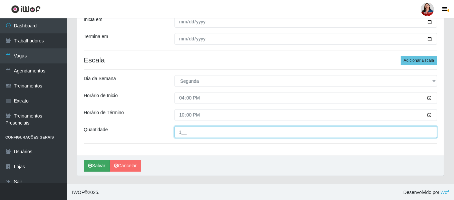
type input "1__"
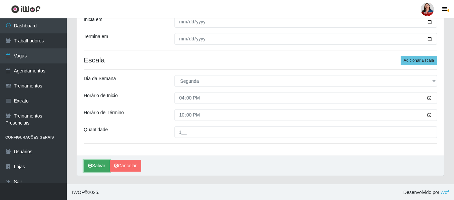
click at [98, 164] on button "Salvar" at bounding box center [97, 166] width 26 height 12
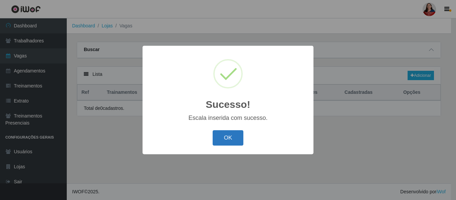
click at [227, 140] on button "OK" at bounding box center [227, 138] width 31 height 16
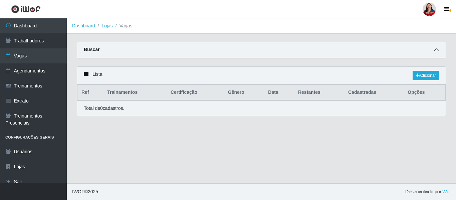
click at [437, 48] on span at bounding box center [436, 50] width 8 height 8
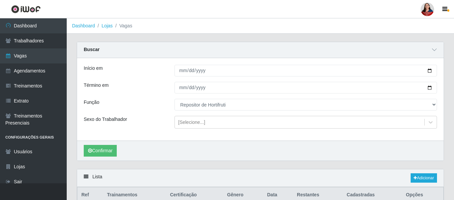
click at [438, 106] on div "[Selecione...] ASG ASG + ASG ++ Embalador Embalador + Embalador ++ Operador de …" at bounding box center [305, 105] width 272 height 12
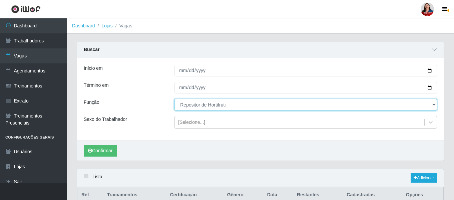
click at [434, 104] on select "[Selecione...] ASG ASG + ASG ++ Embalador Embalador + Embalador ++ Operador de …" at bounding box center [305, 105] width 262 height 12
select select "22"
click at [174, 99] on select "[Selecione...] ASG ASG + ASG ++ Embalador Embalador + Embalador ++ Operador de …" at bounding box center [305, 105] width 262 height 12
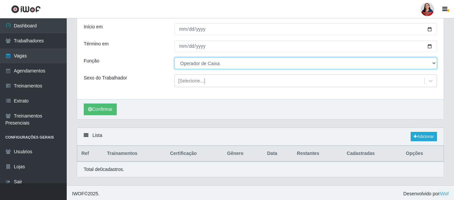
scroll to position [44, 0]
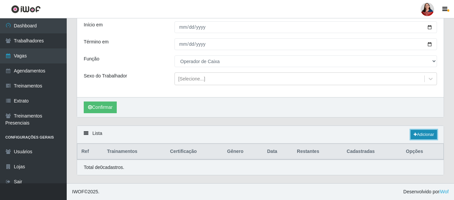
click at [427, 135] on link "Adicionar" at bounding box center [424, 134] width 26 height 9
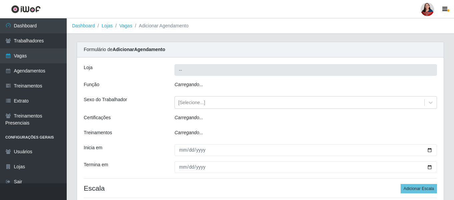
type input "Hiper Queiroz - Nova Betânia"
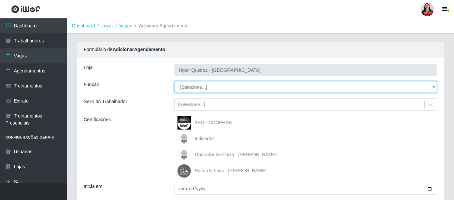
click at [434, 87] on select "[Selecione...] ASG ASG + ASG ++ Embalador Embalador + Embalador ++ Operador de …" at bounding box center [305, 87] width 262 height 12
select select "22"
click at [174, 81] on select "[Selecione...] ASG ASG + ASG ++ Embalador Embalador + Embalador ++ Operador de …" at bounding box center [305, 87] width 262 height 12
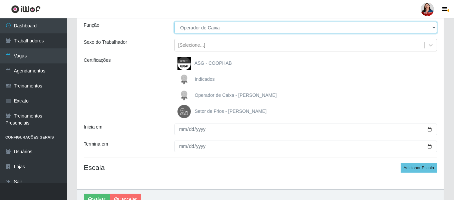
scroll to position [94, 0]
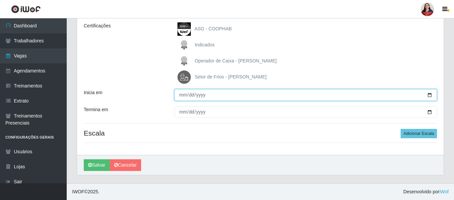
click at [430, 95] on input "Inicia em" at bounding box center [305, 95] width 262 height 12
type input "[DATE]"
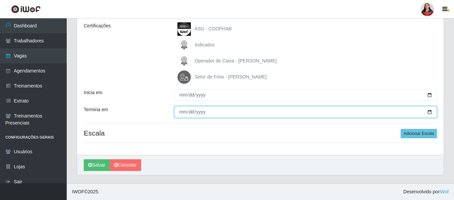
click at [430, 111] on input "Termina em" at bounding box center [305, 112] width 262 height 12
type input "[DATE]"
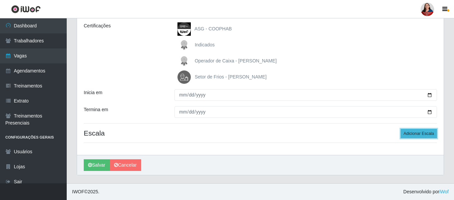
click at [414, 134] on button "Adicionar Escala" at bounding box center [419, 133] width 36 height 9
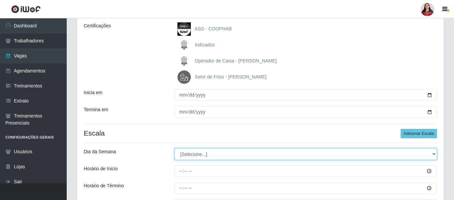
click at [434, 152] on select "[Selecione...] Segunda Terça Quarta Quinta Sexta Sábado Domingo" at bounding box center [305, 154] width 262 height 12
select select "2"
click at [174, 148] on select "[Selecione...] Segunda Terça Quarta Quinta Sexta Sábado Domingo" at bounding box center [305, 154] width 262 height 12
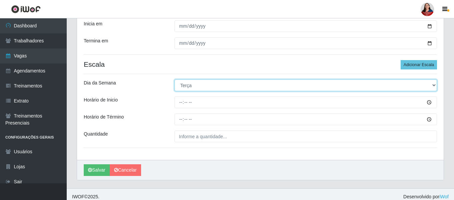
scroll to position [167, 0]
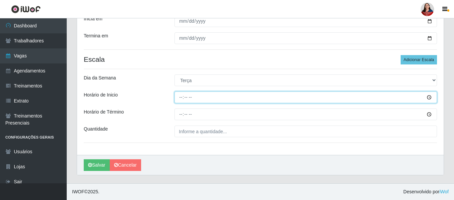
type input "12:00"
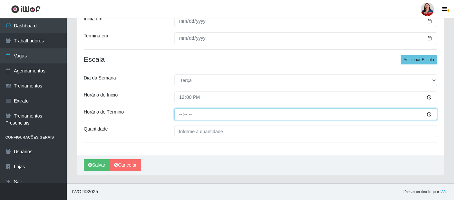
type input "18:00"
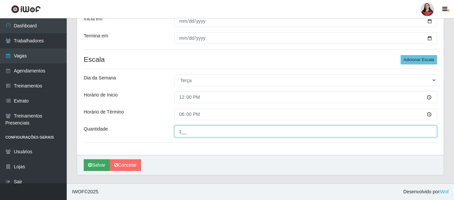
type input "1__"
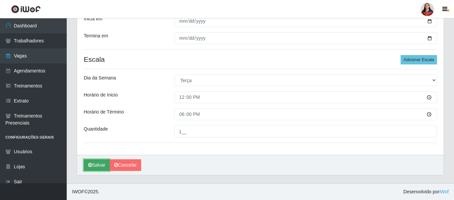
click at [99, 165] on button "Salvar" at bounding box center [97, 165] width 26 height 12
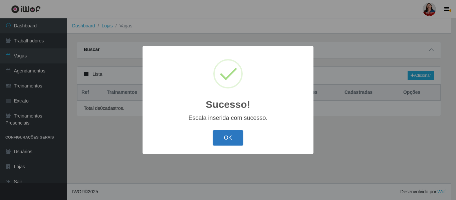
click at [227, 138] on button "OK" at bounding box center [227, 138] width 31 height 16
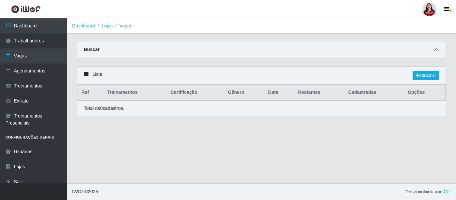
click at [435, 49] on icon at bounding box center [436, 49] width 5 height 5
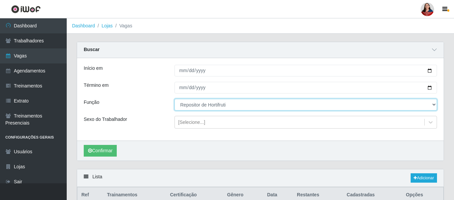
click at [434, 105] on select "[Selecione...] ASG ASG + ASG ++ Embalador Embalador + Embalador ++ Operador de …" at bounding box center [305, 105] width 262 height 12
select select "24"
click at [174, 99] on select "[Selecione...] ASG ASG + ASG ++ Embalador Embalador + Embalador ++ Operador de …" at bounding box center [305, 105] width 262 height 12
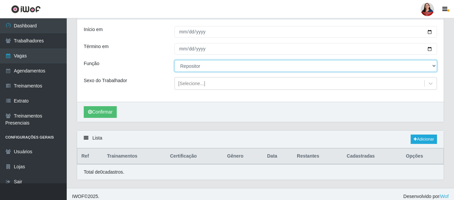
scroll to position [44, 0]
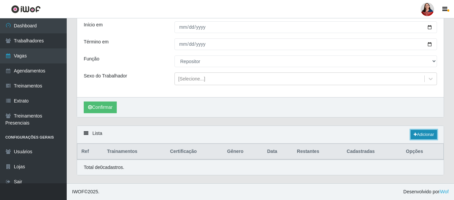
click at [424, 135] on link "Adicionar" at bounding box center [424, 134] width 26 height 9
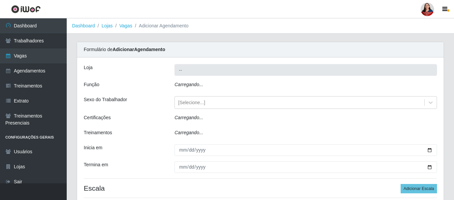
type input "Hiper Queiroz - Nova Betânia"
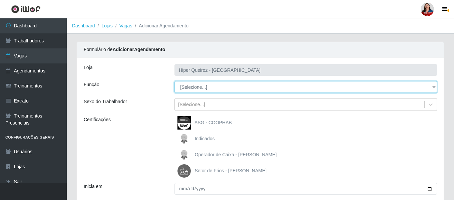
click at [432, 89] on select "[Selecione...] ASG ASG + ASG ++ Embalador Embalador + Embalador ++ Operador de …" at bounding box center [305, 87] width 262 height 12
select select "24"
click at [174, 81] on select "[Selecione...] ASG ASG + ASG ++ Embalador Embalador + Embalador ++ Operador de …" at bounding box center [305, 87] width 262 height 12
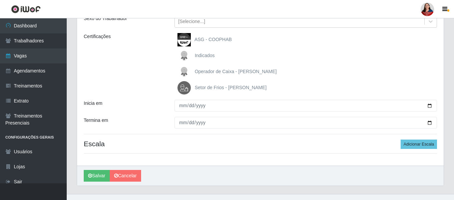
scroll to position [94, 0]
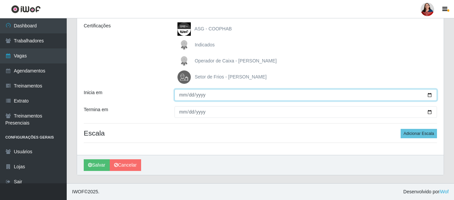
click at [430, 93] on input "Inicia em" at bounding box center [305, 95] width 262 height 12
type input "[DATE]"
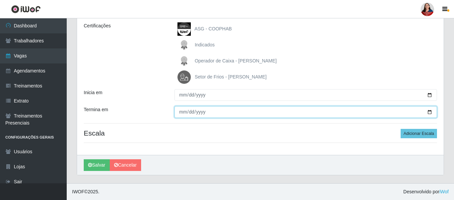
drag, startPoint x: 429, startPoint y: 113, endPoint x: 406, endPoint y: 118, distance: 23.2
click at [428, 113] on input "Termina em" at bounding box center [305, 112] width 262 height 12
type input "[DATE]"
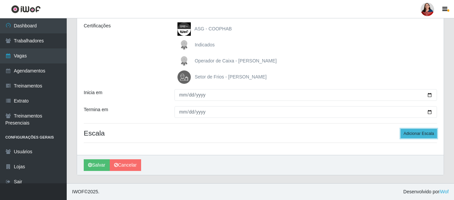
click at [417, 136] on button "Adicionar Escala" at bounding box center [419, 133] width 36 height 9
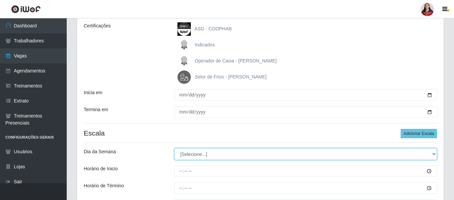
click at [434, 153] on select "[Selecione...] Segunda Terça Quarta Quinta Sexta Sábado Domingo" at bounding box center [305, 154] width 262 height 12
select select "2"
click at [174, 148] on select "[Selecione...] Segunda Terça Quarta Quinta Sexta Sábado Domingo" at bounding box center [305, 154] width 262 height 12
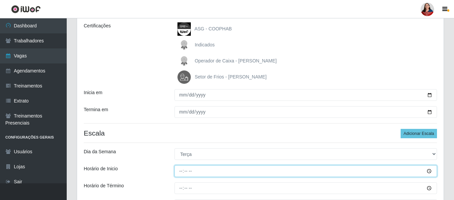
type input "09:00"
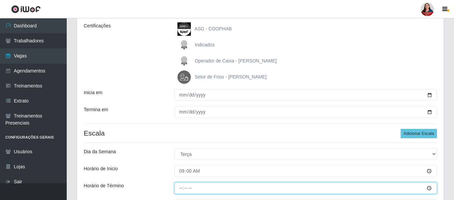
type input "15:00"
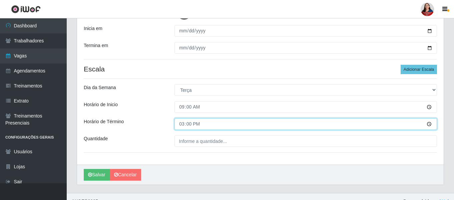
scroll to position [160, 0]
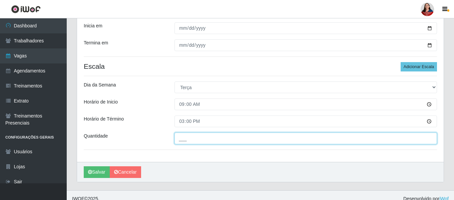
click at [198, 140] on input "___" at bounding box center [305, 138] width 262 height 12
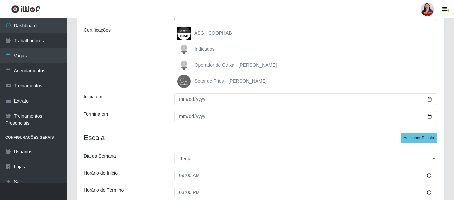
scroll to position [101, 0]
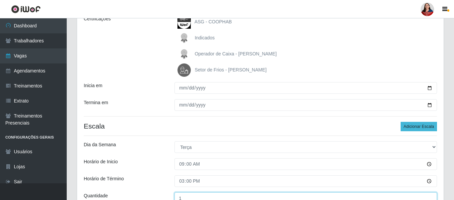
type input "1__"
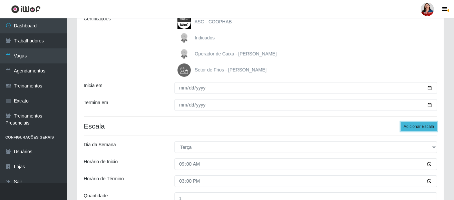
click at [420, 128] on button "Adicionar Escala" at bounding box center [419, 126] width 36 height 9
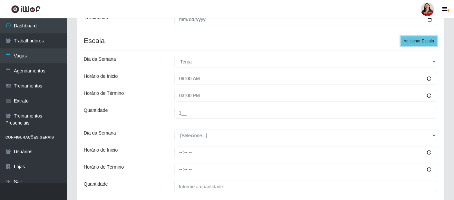
scroll to position [201, 0]
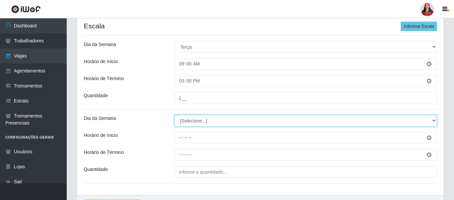
click at [434, 121] on select "[Selecione...] Segunda Terça Quarta Quinta Sexta Sábado Domingo" at bounding box center [305, 121] width 262 height 12
select select "2"
click at [174, 115] on select "[Selecione...] Segunda Terça Quarta Quinta Sexta Sábado Domingo" at bounding box center [305, 121] width 262 height 12
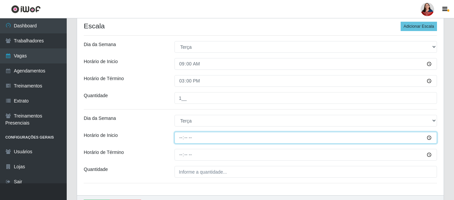
type input "16:00"
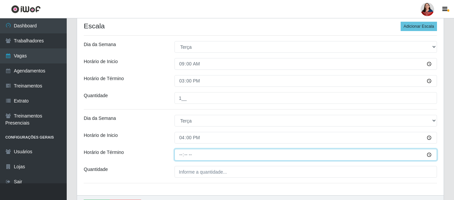
type input "22:00"
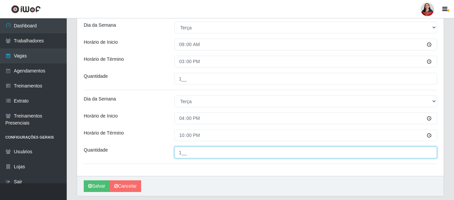
scroll to position [241, 0]
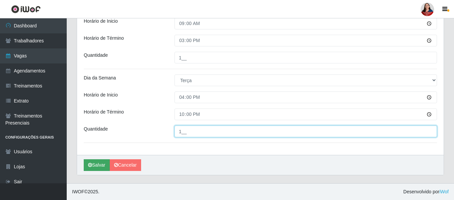
type input "1__"
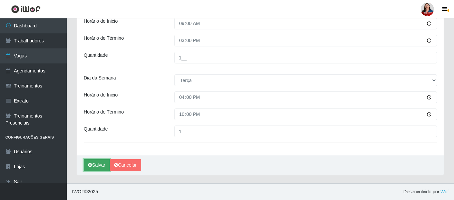
click at [97, 166] on button "Salvar" at bounding box center [97, 165] width 26 height 12
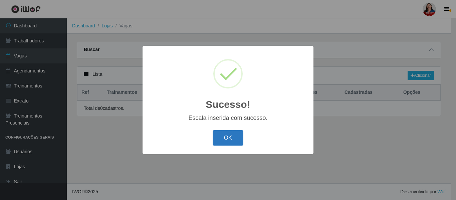
click at [232, 140] on button "OK" at bounding box center [227, 138] width 31 height 16
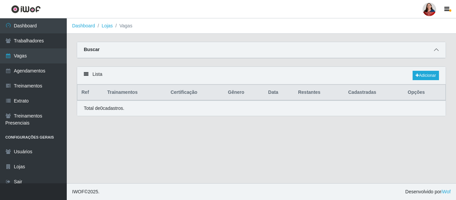
click at [436, 50] on icon at bounding box center [436, 49] width 5 height 5
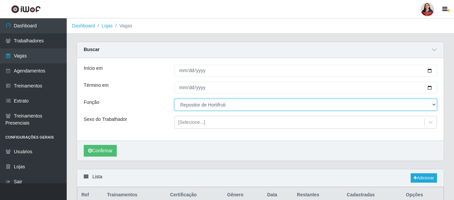
click at [433, 105] on select "[Selecione...] ASG ASG + ASG ++ Embalador Embalador + Embalador ++ Operador de …" at bounding box center [305, 105] width 262 height 12
click at [174, 99] on select "[Selecione...] ASG ASG + ASG ++ Embalador Embalador + Embalador ++ Operador de …" at bounding box center [305, 105] width 262 height 12
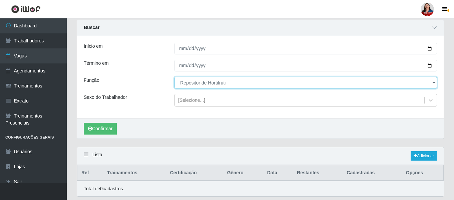
scroll to position [33, 0]
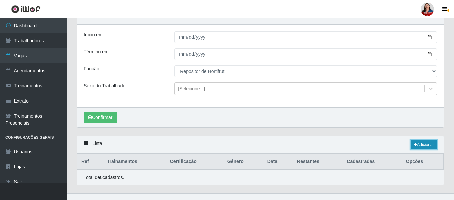
click at [427, 145] on link "Adicionar" at bounding box center [424, 144] width 26 height 9
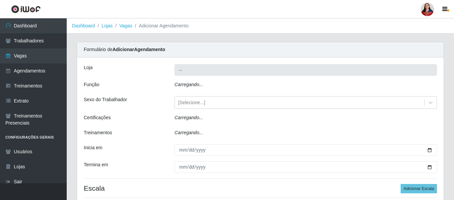
type input "Hiper Queiroz - Nova Betânia"
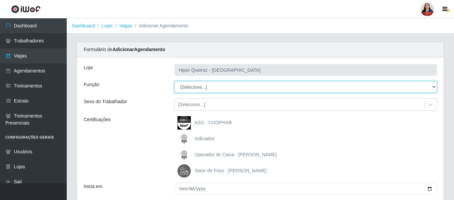
click at [434, 87] on select "[Selecione...] ASG ASG + ASG ++ Embalador Embalador + Embalador ++ Operador de …" at bounding box center [305, 87] width 262 height 12
select select "107"
click at [174, 81] on select "[Selecione...] ASG ASG + ASG ++ Embalador Embalador + Embalador ++ Operador de …" at bounding box center [305, 87] width 262 height 12
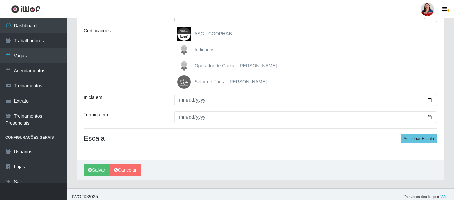
scroll to position [94, 0]
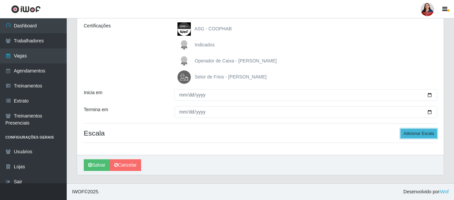
click at [425, 133] on button "Adicionar Escala" at bounding box center [419, 133] width 36 height 9
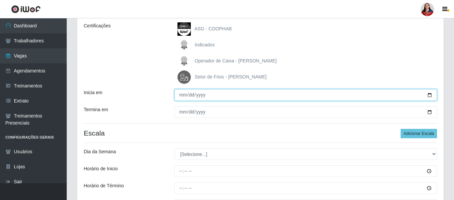
click at [431, 93] on input "Inicia em" at bounding box center [305, 95] width 262 height 12
type input "[DATE]"
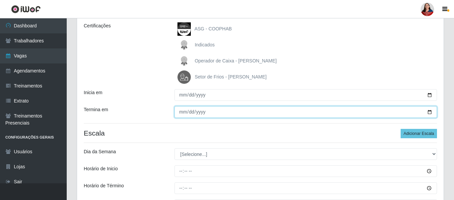
click at [430, 113] on input "Termina em" at bounding box center [305, 112] width 262 height 12
type input "[DATE]"
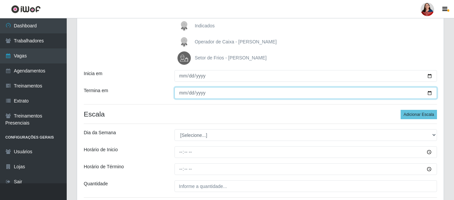
scroll to position [127, 0]
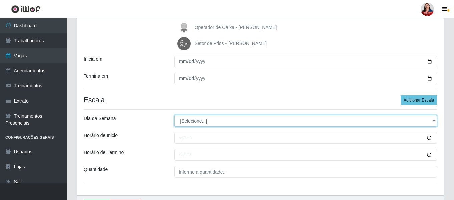
click at [433, 120] on select "[Selecione...] Segunda Terça Quarta Quinta Sexta Sábado Domingo" at bounding box center [305, 121] width 262 height 12
select select "2"
click at [174, 115] on select "[Selecione...] Segunda Terça Quarta Quinta Sexta Sábado Domingo" at bounding box center [305, 121] width 262 height 12
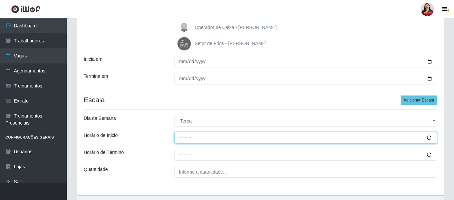
type input "16:00"
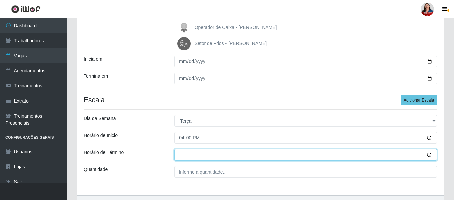
type input "22:00"
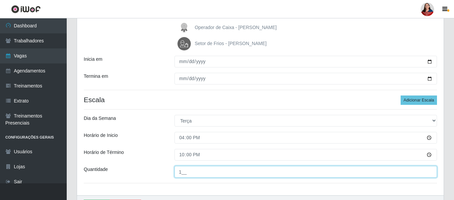
scroll to position [167, 0]
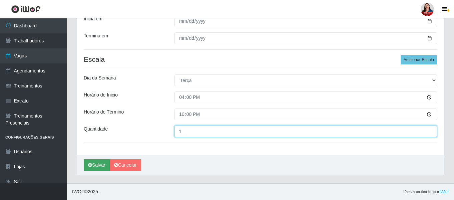
type input "1__"
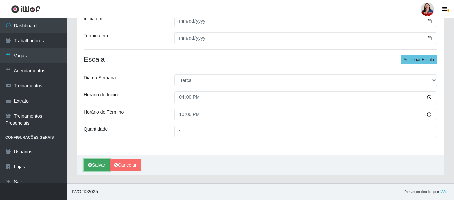
click at [98, 166] on button "Salvar" at bounding box center [97, 165] width 26 height 12
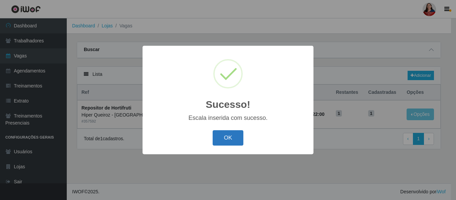
click at [233, 141] on button "OK" at bounding box center [227, 138] width 31 height 16
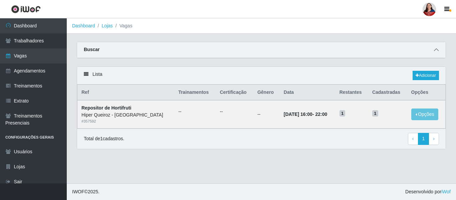
click at [437, 50] on icon at bounding box center [436, 49] width 5 height 5
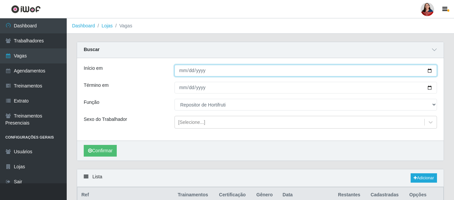
click at [432, 71] on input "[DATE]" at bounding box center [305, 71] width 262 height 12
type input "2025-10-22"
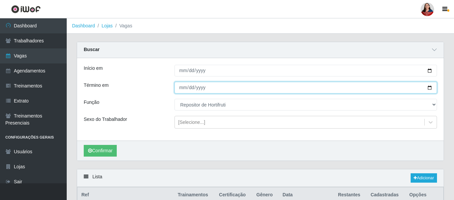
click at [430, 87] on input "[DATE]" at bounding box center [305, 88] width 262 height 12
type input "2025-10-22"
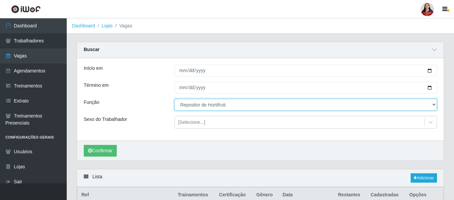
click at [435, 104] on select "[Selecione...] ASG ASG + ASG ++ Embalador Embalador + Embalador ++ Operador de …" at bounding box center [305, 105] width 262 height 12
select select "22"
click at [174, 99] on select "[Selecione...] ASG ASG + ASG ++ Embalador Embalador + Embalador ++ Operador de …" at bounding box center [305, 105] width 262 height 12
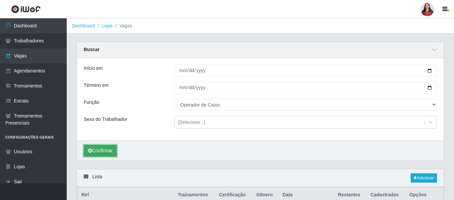
drag, startPoint x: 98, startPoint y: 150, endPoint x: 94, endPoint y: 148, distance: 3.7
click at [98, 151] on button "Confirmar" at bounding box center [100, 151] width 33 height 12
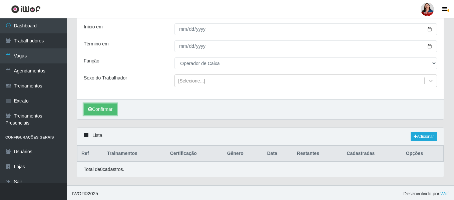
scroll to position [44, 0]
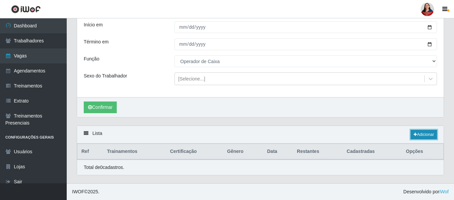
click at [426, 132] on link "Adicionar" at bounding box center [424, 134] width 26 height 9
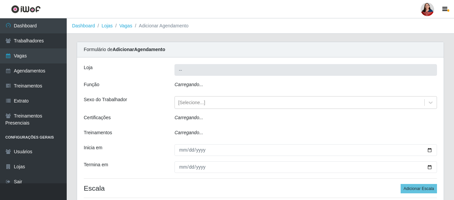
type input "Hiper Queiroz - Nova Betânia"
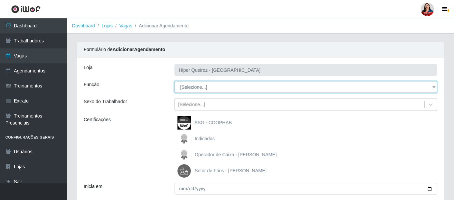
click at [437, 86] on div "[Selecione...] ASG ASG + ASG ++ Embalador Embalador + Embalador ++ Operador de …" at bounding box center [305, 87] width 272 height 12
select select "22"
click at [174, 81] on select "[Selecione...] ASG ASG + ASG ++ Embalador Embalador + Embalador ++ Operador de …" at bounding box center [305, 87] width 262 height 12
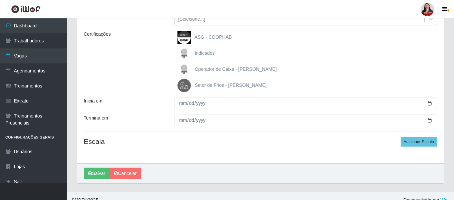
scroll to position [94, 0]
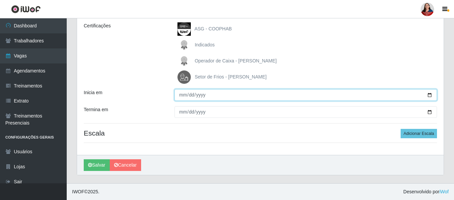
click at [430, 95] on input "Inicia em" at bounding box center [305, 95] width 262 height 12
type input "2025-10-22"
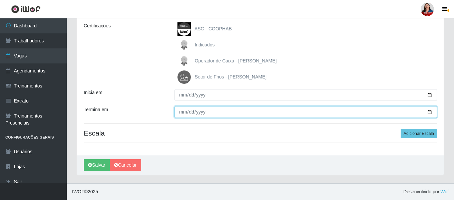
click at [429, 112] on input "Termina em" at bounding box center [305, 112] width 262 height 12
type input "2025-10-22"
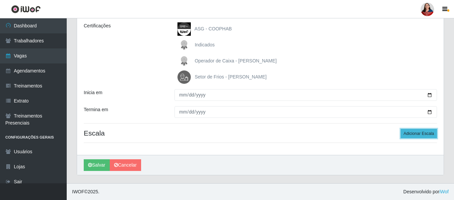
click at [420, 135] on button "Adicionar Escala" at bounding box center [419, 133] width 36 height 9
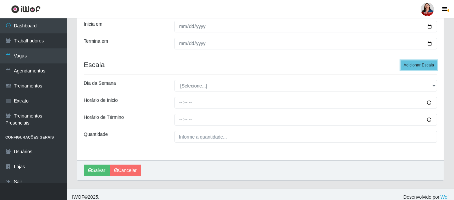
scroll to position [167, 0]
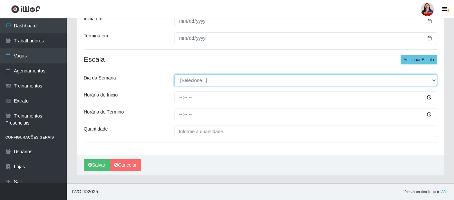
click at [436, 80] on select "[Selecione...] Segunda Terça Quarta Quinta Sexta Sábado Domingo" at bounding box center [305, 80] width 262 height 12
select select "3"
click at [174, 74] on select "[Selecione...] Segunda Terça Quarta Quinta Sexta Sábado Domingo" at bounding box center [305, 80] width 262 height 12
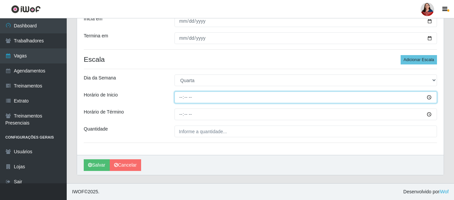
type input "12:00"
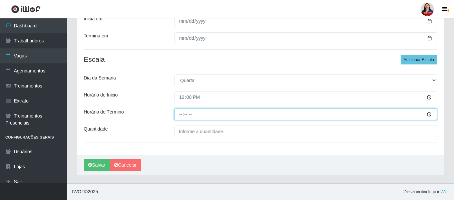
type input "18:00"
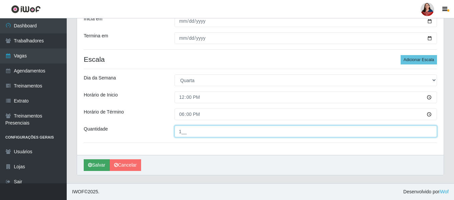
type input "1__"
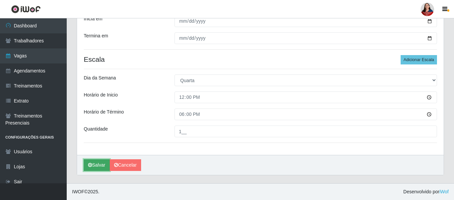
click at [100, 166] on button "Salvar" at bounding box center [97, 165] width 26 height 12
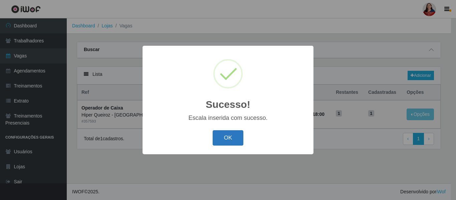
click at [225, 139] on button "OK" at bounding box center [227, 138] width 31 height 16
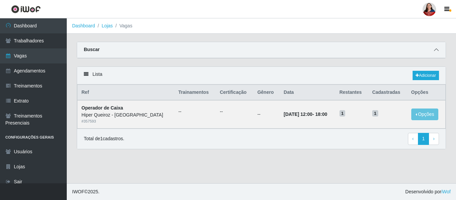
click at [436, 51] on icon at bounding box center [436, 49] width 5 height 5
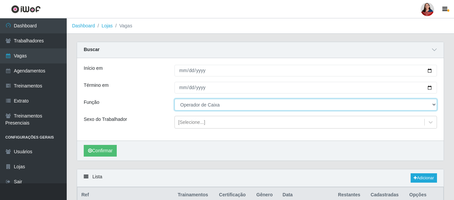
click at [434, 104] on select "[Selecione...] ASG ASG + ASG ++ Embalador Embalador + Embalador ++ Operador de …" at bounding box center [305, 105] width 262 height 12
select select "24"
click at [174, 99] on select "[Selecione...] ASG ASG + ASG ++ Embalador Embalador + Embalador ++ Operador de …" at bounding box center [305, 105] width 262 height 12
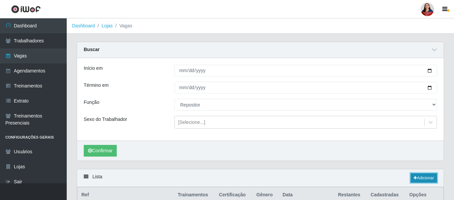
click at [425, 177] on link "Adicionar" at bounding box center [424, 177] width 26 height 9
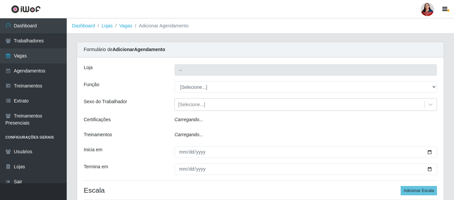
type input "Hiper Queiroz - Nova Betânia"
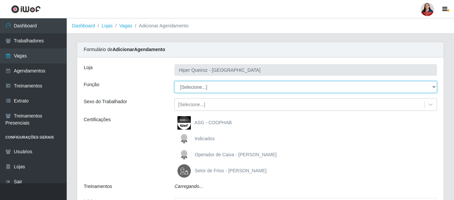
click at [433, 88] on select "[Selecione...] ASG ASG + ASG ++ Embalador Embalador + Embalador ++ Operador de …" at bounding box center [305, 87] width 262 height 12
select select "24"
click at [174, 81] on select "[Selecione...] ASG ASG + ASG ++ Embalador Embalador + Embalador ++ Operador de …" at bounding box center [305, 87] width 262 height 12
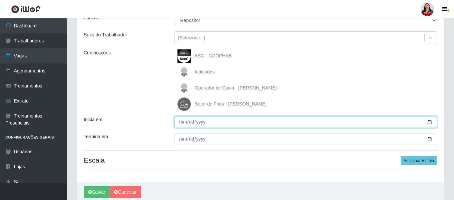
click at [430, 121] on input "Inicia em" at bounding box center [305, 122] width 262 height 12
type input "2025-10-22"
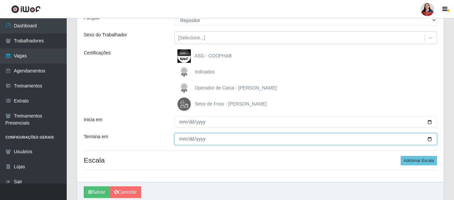
click at [431, 138] on input "Termina em" at bounding box center [305, 139] width 262 height 12
type input "2025-10-22"
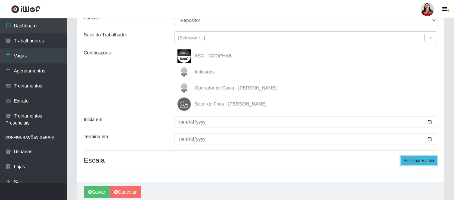
click at [419, 162] on button "Adicionar Escala" at bounding box center [419, 160] width 36 height 9
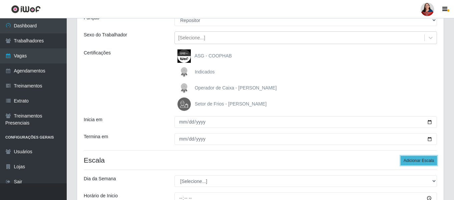
click at [419, 162] on button "Adicionar Escala" at bounding box center [419, 160] width 36 height 9
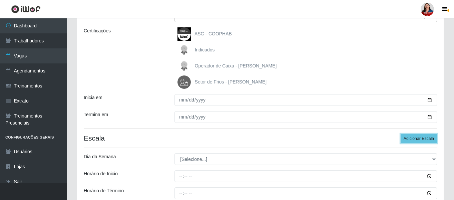
scroll to position [100, 0]
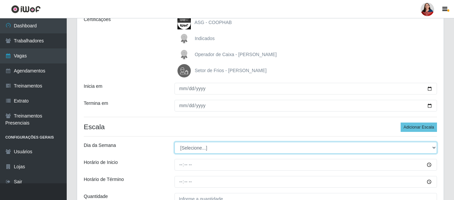
click at [436, 146] on select "[Selecione...] Segunda Terça Quarta Quinta Sexta Sábado Domingo" at bounding box center [305, 148] width 262 height 12
select select "3"
click at [174, 142] on select "[Selecione...] Segunda Terça Quarta Quinta Sexta Sábado Domingo" at bounding box center [305, 148] width 262 height 12
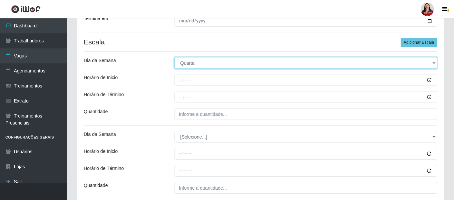
scroll to position [233, 0]
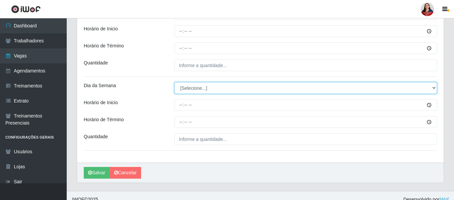
click at [435, 87] on select "[Selecione...] Segunda Terça Quarta Quinta Sexta Sábado Domingo" at bounding box center [305, 88] width 262 height 12
select select "3"
click at [174, 82] on select "[Selecione...] Segunda Terça Quarta Quinta Sexta Sábado Domingo" at bounding box center [305, 88] width 262 height 12
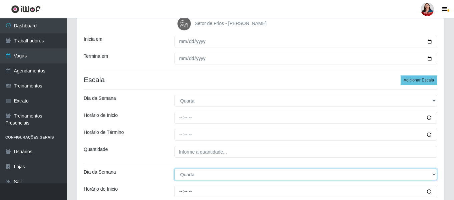
scroll to position [167, 0]
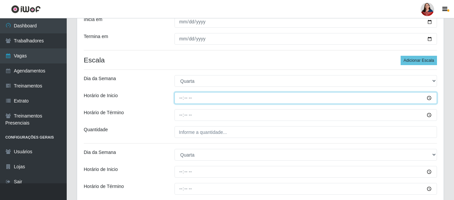
click at [180, 98] on input "Horário de Inicio" at bounding box center [305, 98] width 262 height 12
type input "09:00"
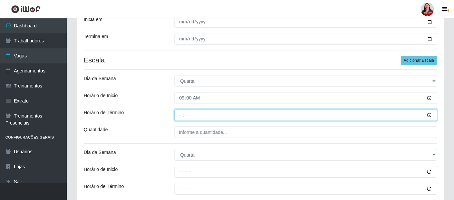
type input "15:00"
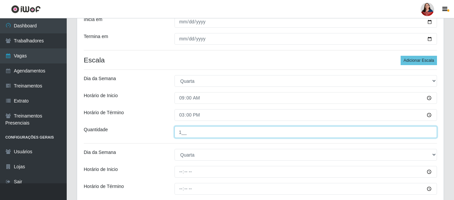
type input "1__"
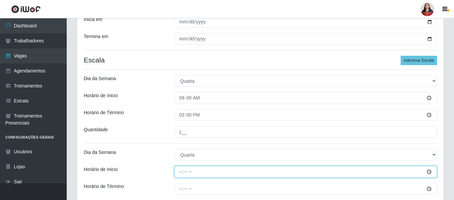
type input "16:00"
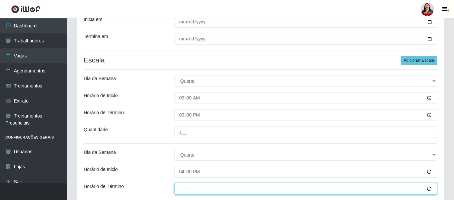
type input "22:00"
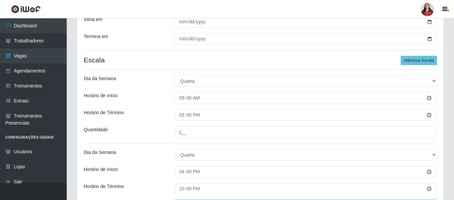
scroll to position [241, 0]
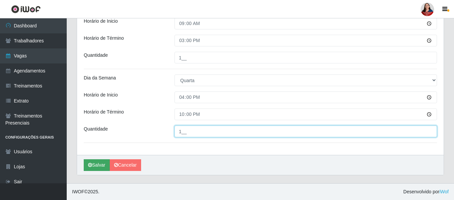
type input "1__"
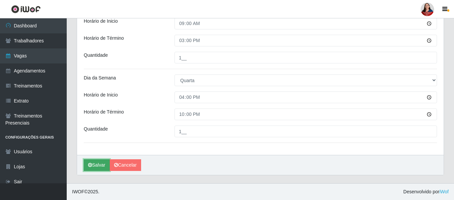
click at [94, 164] on button "Salvar" at bounding box center [97, 165] width 26 height 12
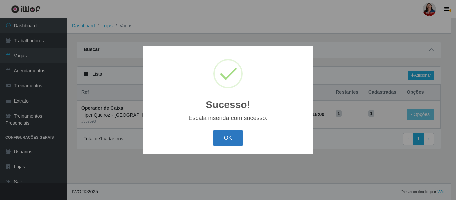
click at [230, 139] on button "OK" at bounding box center [227, 138] width 31 height 16
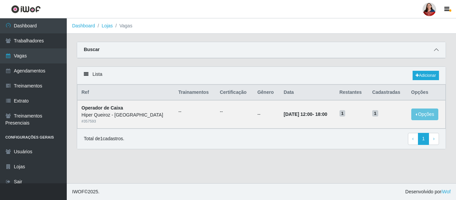
click at [438, 51] on span at bounding box center [436, 50] width 8 height 8
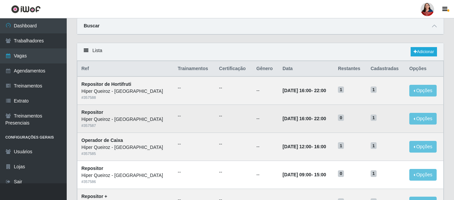
scroll to position [33, 0]
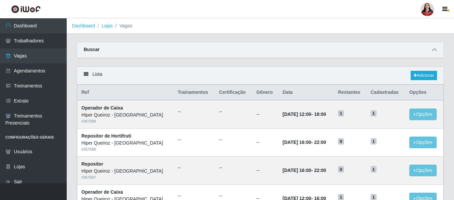
click at [434, 51] on icon at bounding box center [434, 49] width 5 height 5
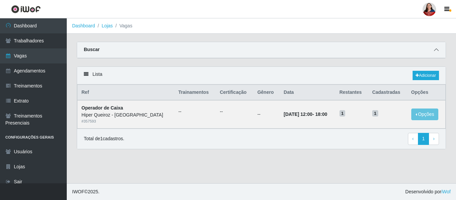
click at [437, 50] on icon at bounding box center [436, 49] width 5 height 5
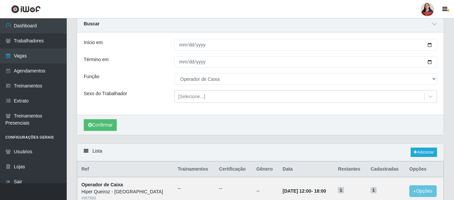
scroll to position [10, 0]
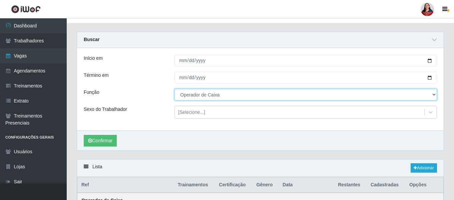
click at [433, 95] on select "[Selecione...] ASG ASG + ASG ++ Embalador Embalador + Embalador ++ Operador de …" at bounding box center [305, 95] width 262 height 12
select select "[Selecione...]"
click at [174, 89] on select "[Selecione...] ASG ASG + ASG ++ Embalador Embalador + Embalador ++ Operador de …" at bounding box center [305, 95] width 262 height 12
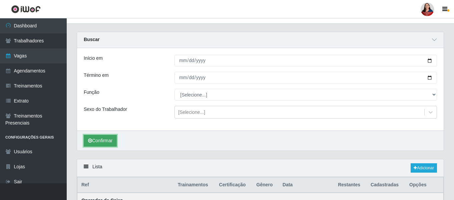
click at [103, 139] on button "Confirmar" at bounding box center [100, 141] width 33 height 12
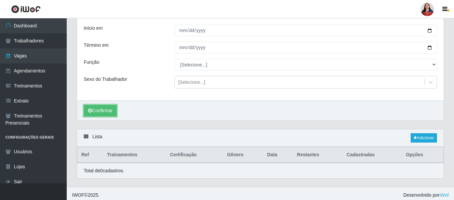
scroll to position [44, 0]
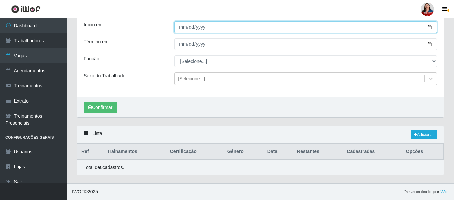
click at [430, 27] on input "2025-10-22" at bounding box center [305, 27] width 262 height 12
type input "[DATE]"
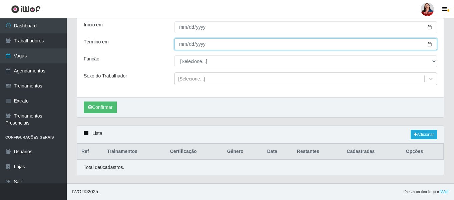
click at [430, 44] on input "2025-10-22" at bounding box center [305, 44] width 262 height 12
type input "[DATE]"
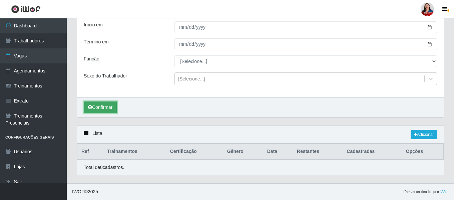
click at [108, 109] on button "Confirmar" at bounding box center [100, 107] width 33 height 12
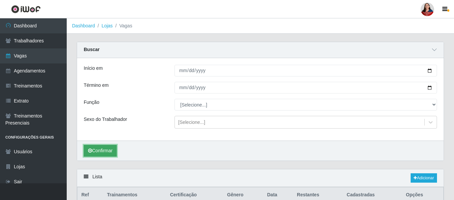
click at [97, 153] on button "Confirmar" at bounding box center [100, 151] width 33 height 12
type input "2025-10-22"
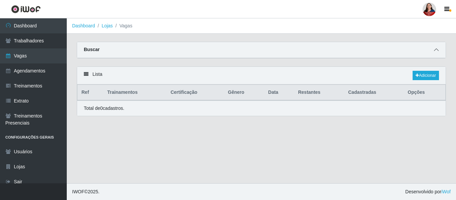
click at [438, 51] on icon at bounding box center [436, 49] width 5 height 5
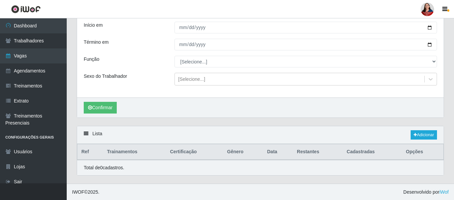
scroll to position [44, 0]
click at [105, 107] on button "Confirmar" at bounding box center [100, 107] width 33 height 12
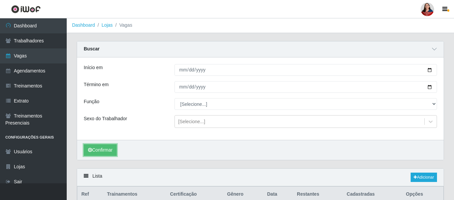
scroll to position [0, 0]
